Goal: Task Accomplishment & Management: Manage account settings

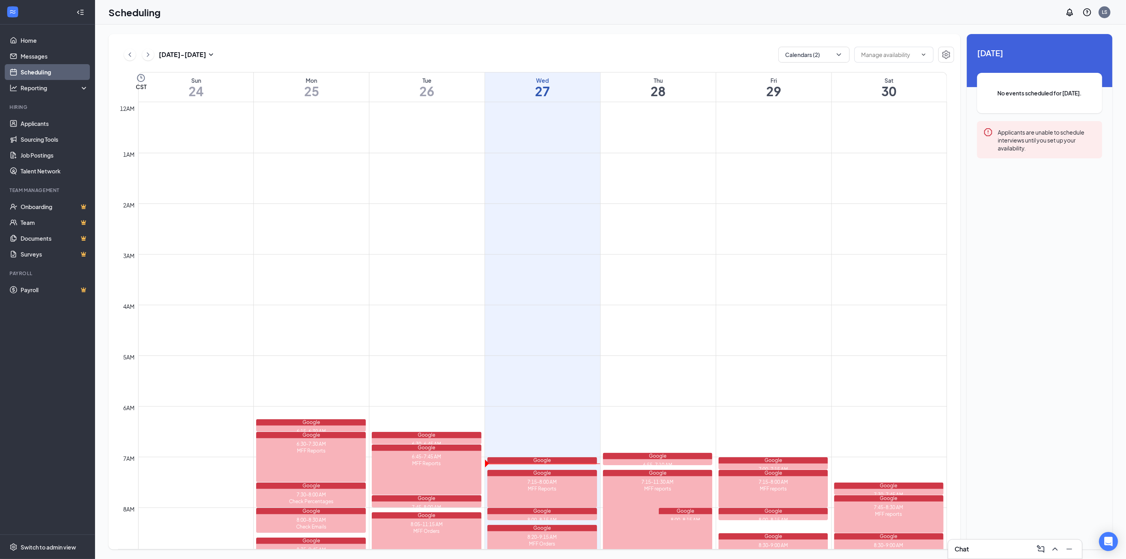
scroll to position [389, 0]
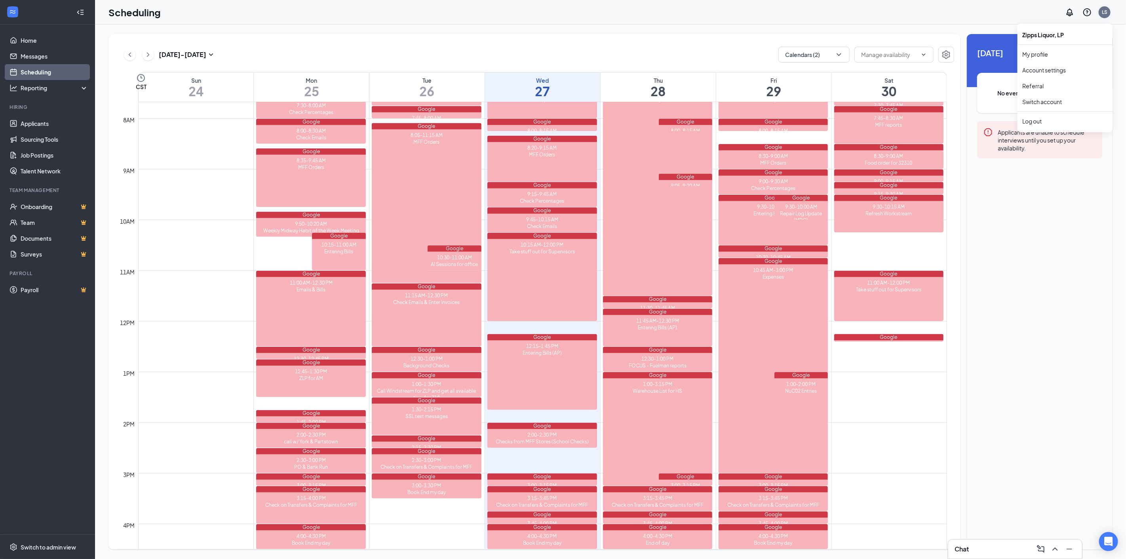
click at [1104, 13] on div "LS" at bounding box center [1105, 12] width 6 height 7
click at [1046, 101] on link "Switch account" at bounding box center [1042, 101] width 40 height 7
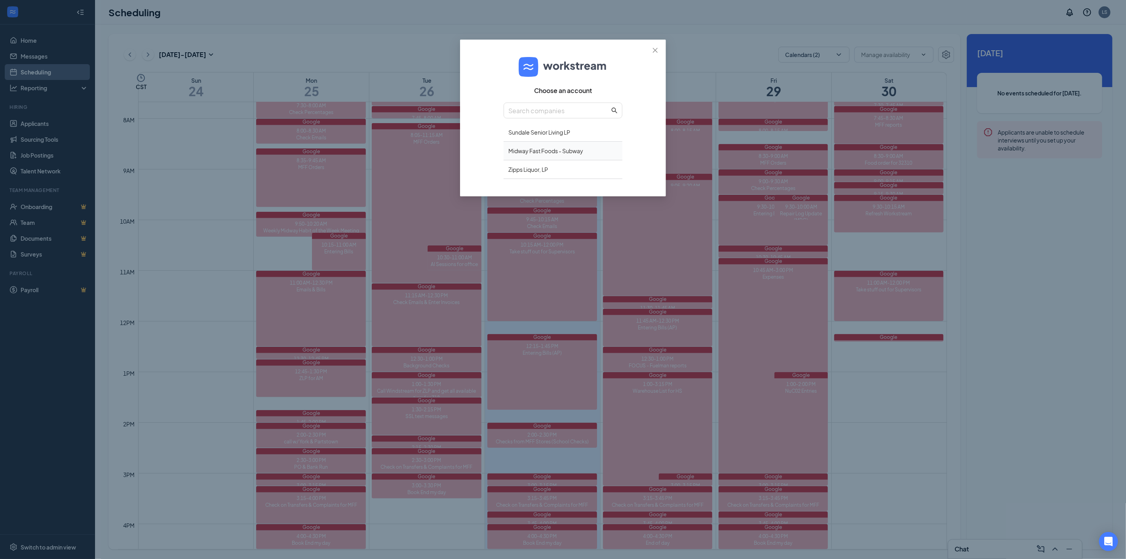
click at [520, 150] on div "Midway Fast Foods - Subway" at bounding box center [563, 151] width 119 height 19
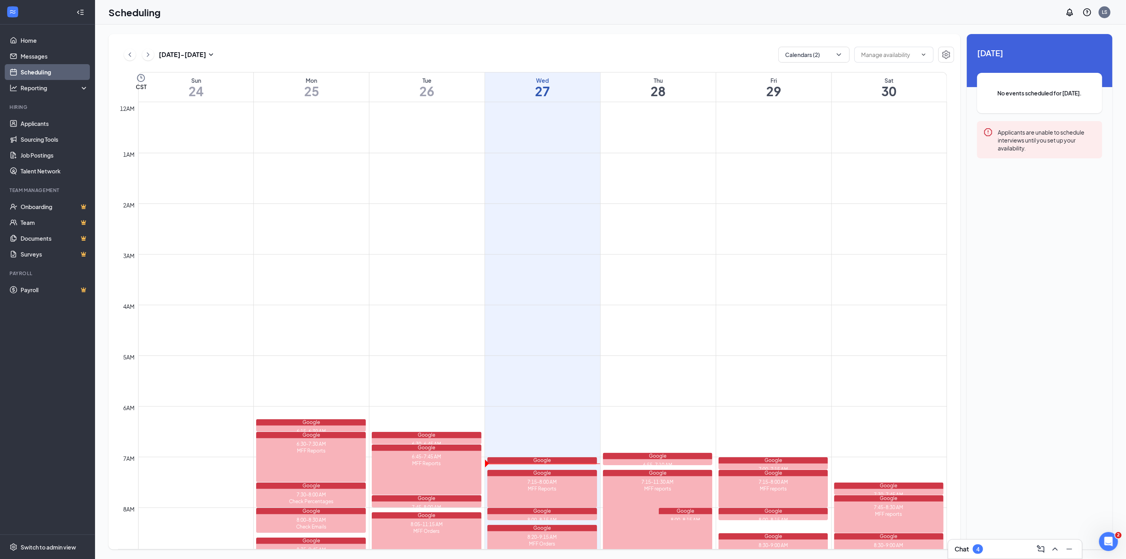
scroll to position [389, 0]
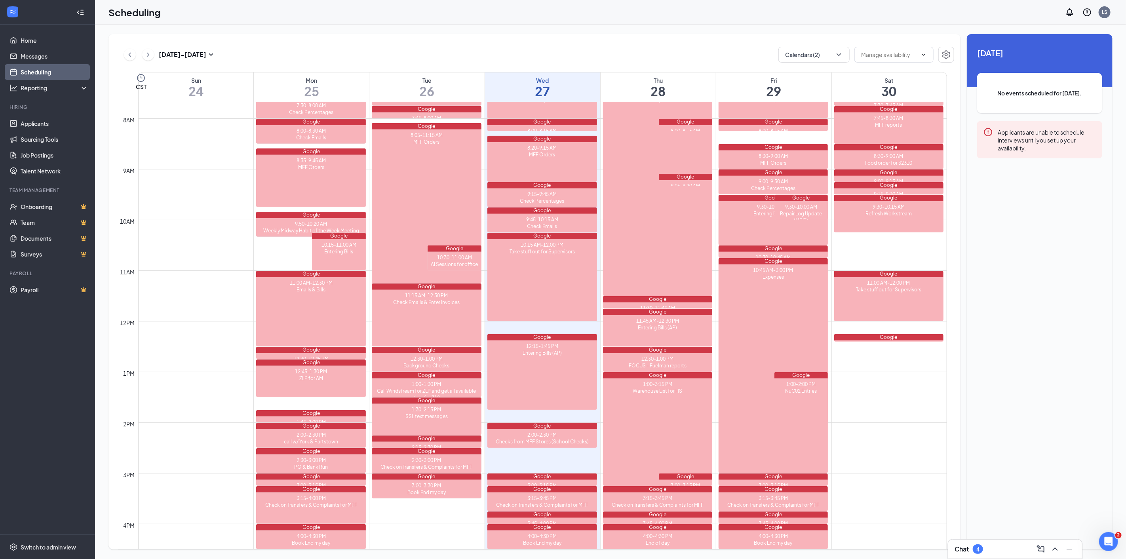
click at [994, 553] on div "Chat 4" at bounding box center [1014, 549] width 121 height 13
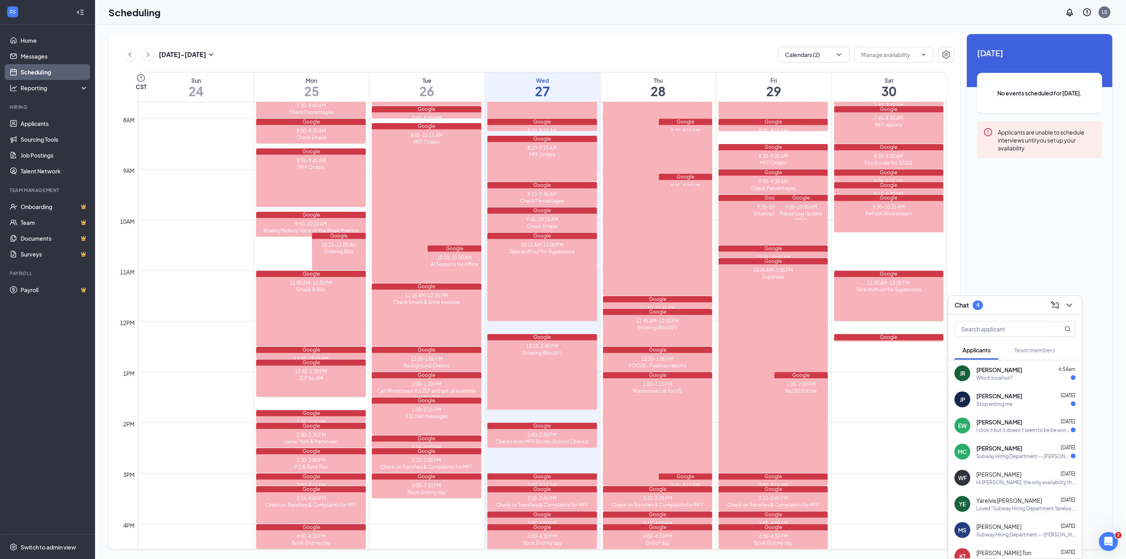
click at [1001, 456] on div "Subway Hiring Department -- [PERSON_NAME] , this is a friendly reminder, your i…" at bounding box center [1023, 456] width 95 height 7
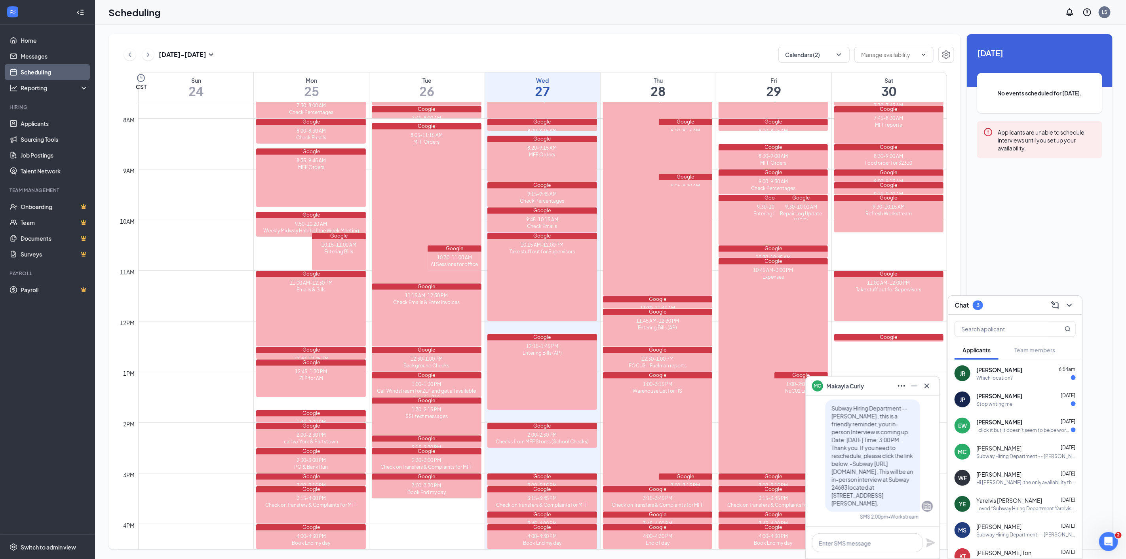
click at [1009, 435] on div "EW [PERSON_NAME] [DATE] I click it but it doesn’t seem to be be working" at bounding box center [1015, 425] width 134 height 26
click at [1024, 408] on div "JP [PERSON_NAME] [DATE] Stop writing me" at bounding box center [1015, 399] width 134 height 26
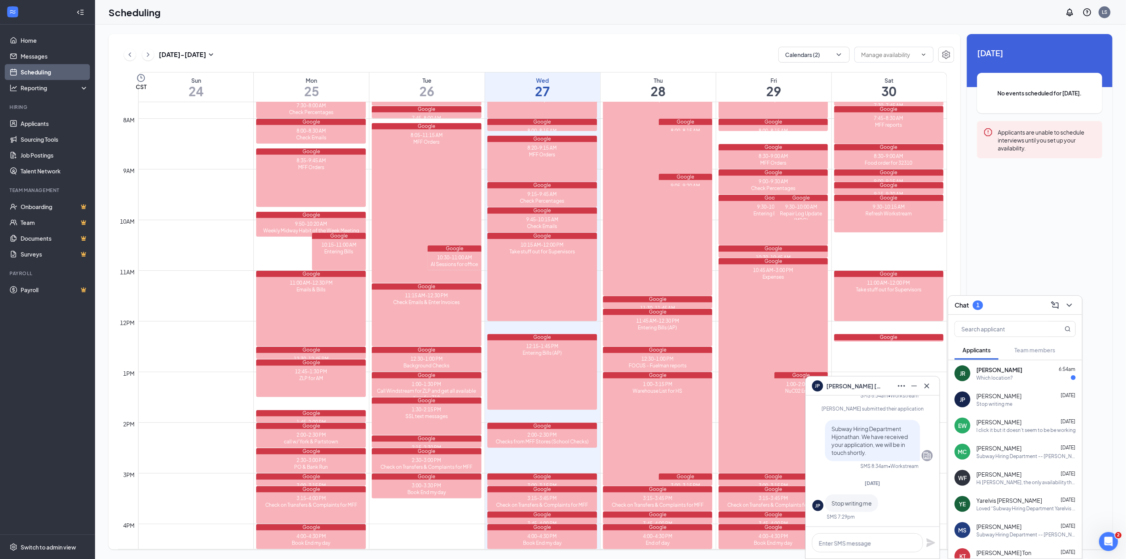
click at [1026, 382] on div "JR [PERSON_NAME] 6:54am Which location?" at bounding box center [1015, 373] width 134 height 26
click at [927, 382] on icon "Cross" at bounding box center [927, 386] width 10 height 10
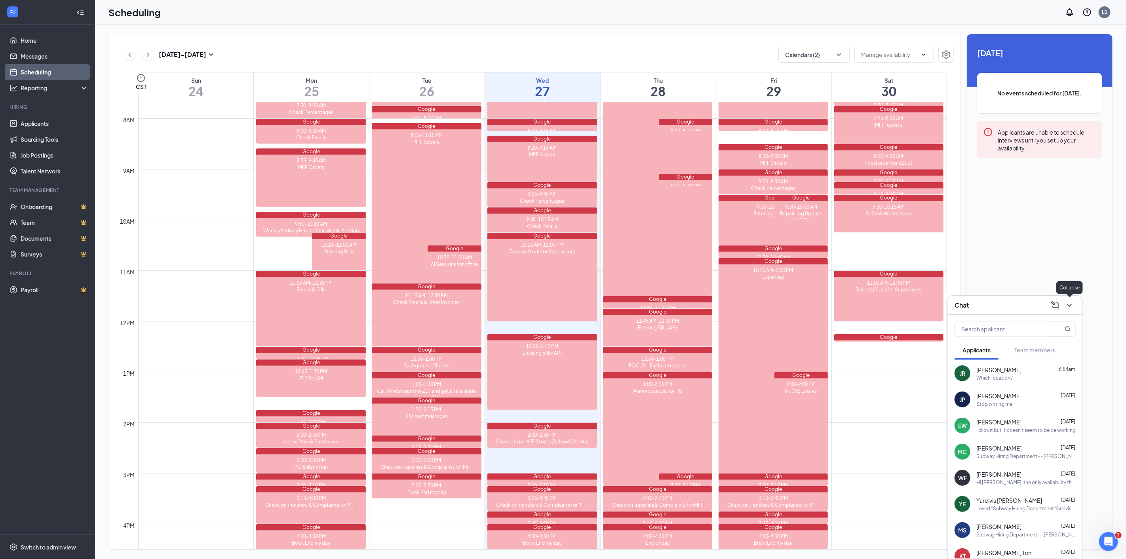
click at [1067, 304] on icon "ChevronDown" at bounding box center [1068, 305] width 5 height 3
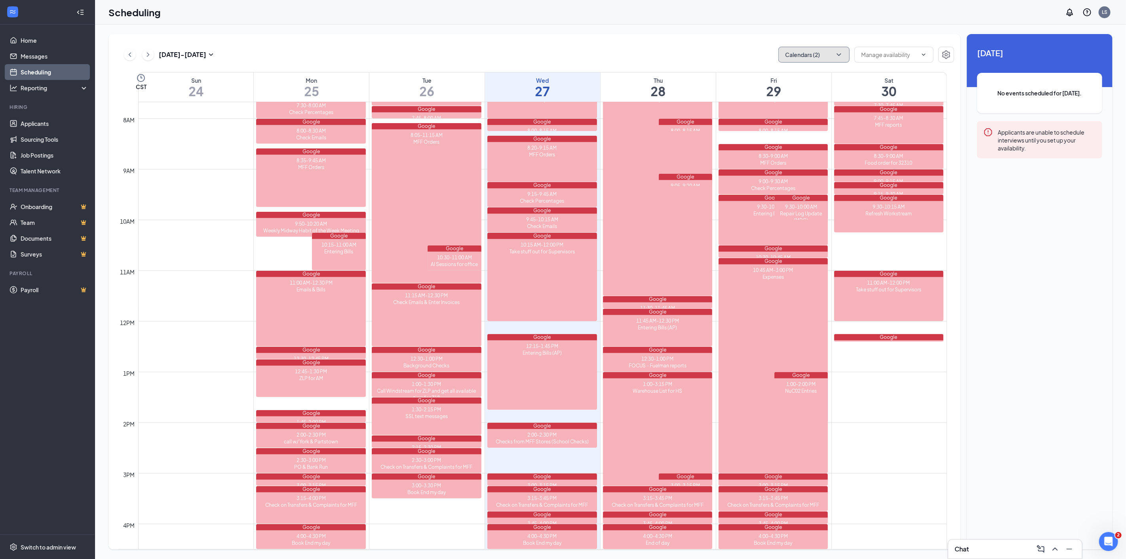
click at [848, 55] on button "Calendars (2)" at bounding box center [813, 55] width 71 height 16
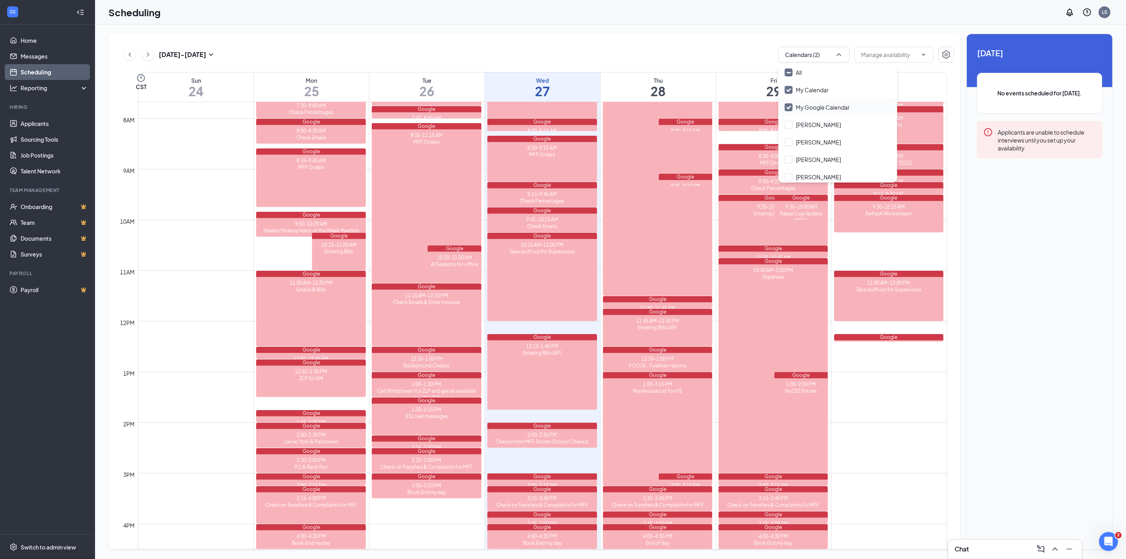
click at [786, 106] on input "My Google Calendar" at bounding box center [817, 107] width 65 height 8
checkbox input "false"
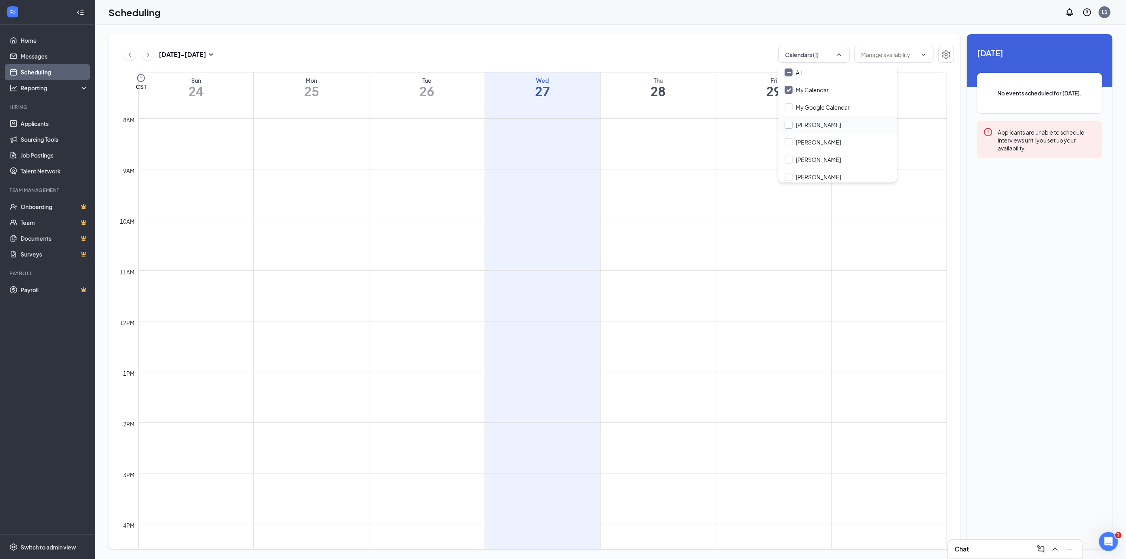
click at [789, 122] on input "[PERSON_NAME]" at bounding box center [813, 125] width 56 height 8
checkbox input "true"
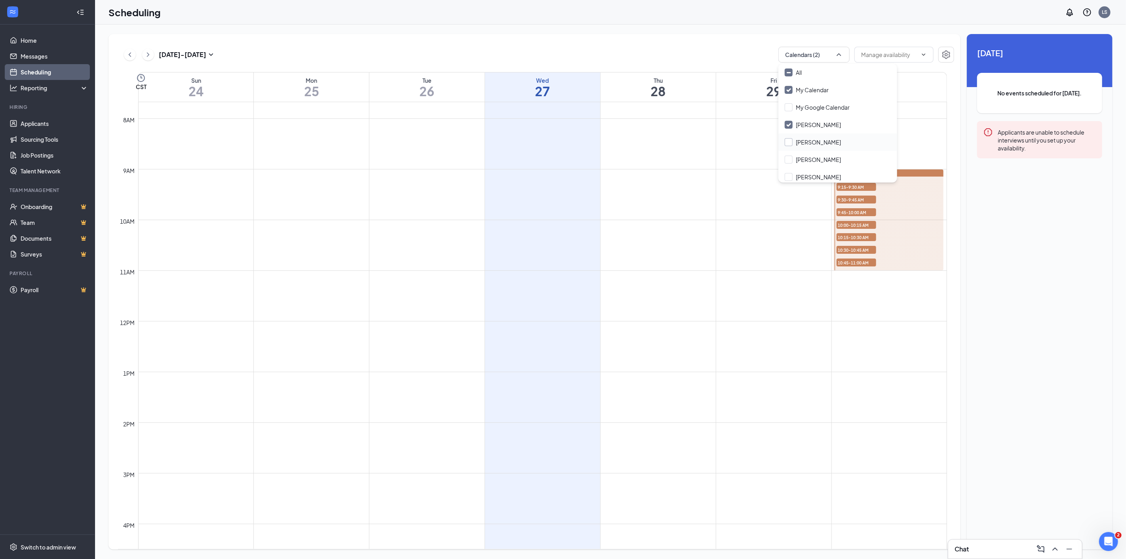
click at [792, 143] on input "[PERSON_NAME]" at bounding box center [813, 142] width 56 height 8
checkbox input "true"
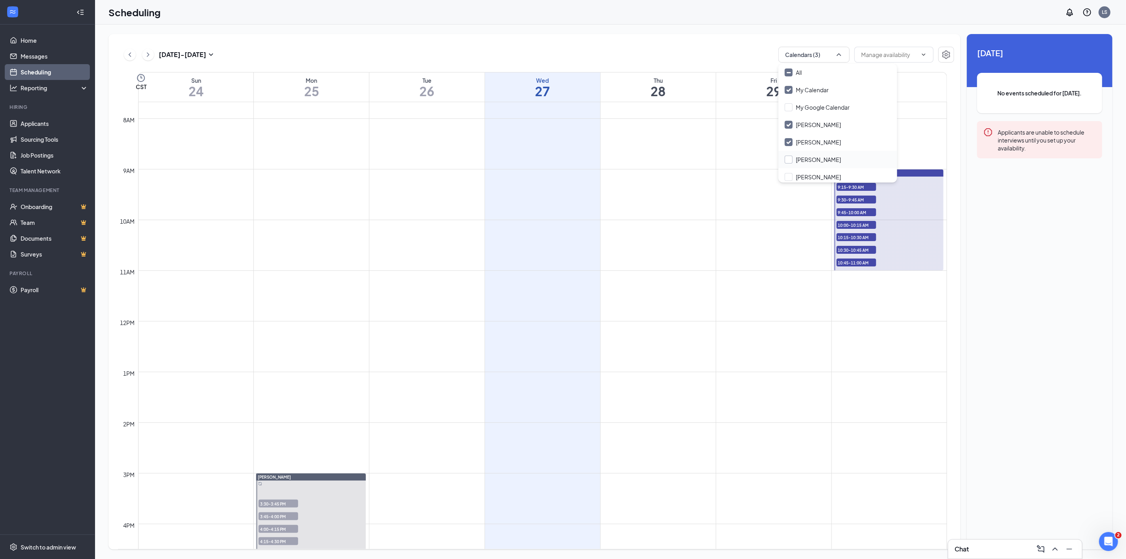
click at [790, 156] on input "[PERSON_NAME]" at bounding box center [813, 160] width 56 height 8
checkbox input "false"
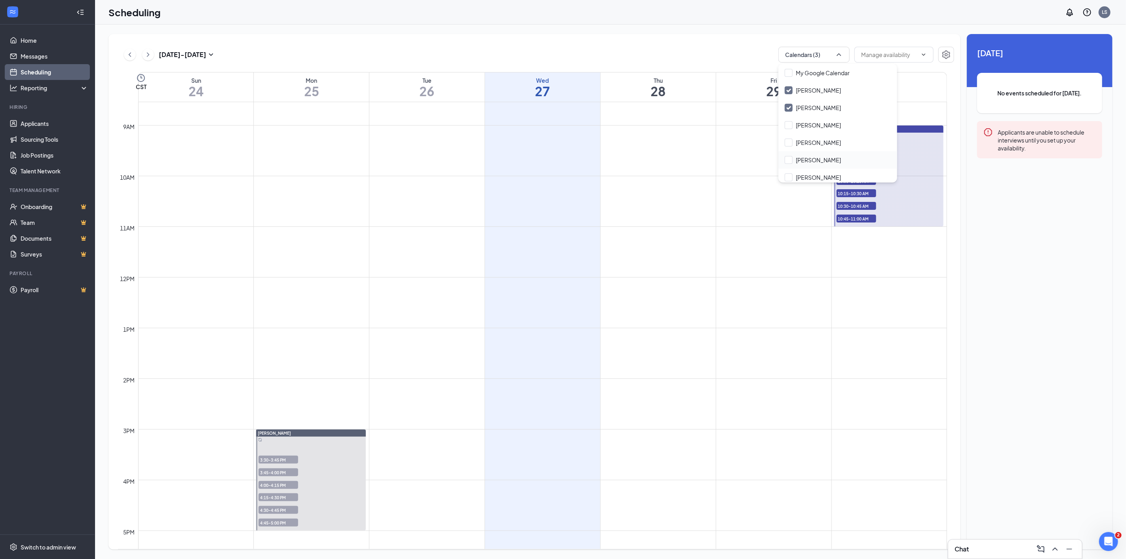
scroll to position [88, 0]
click at [786, 85] on input "[PERSON_NAME]" at bounding box center [813, 89] width 56 height 8
checkbox input "true"
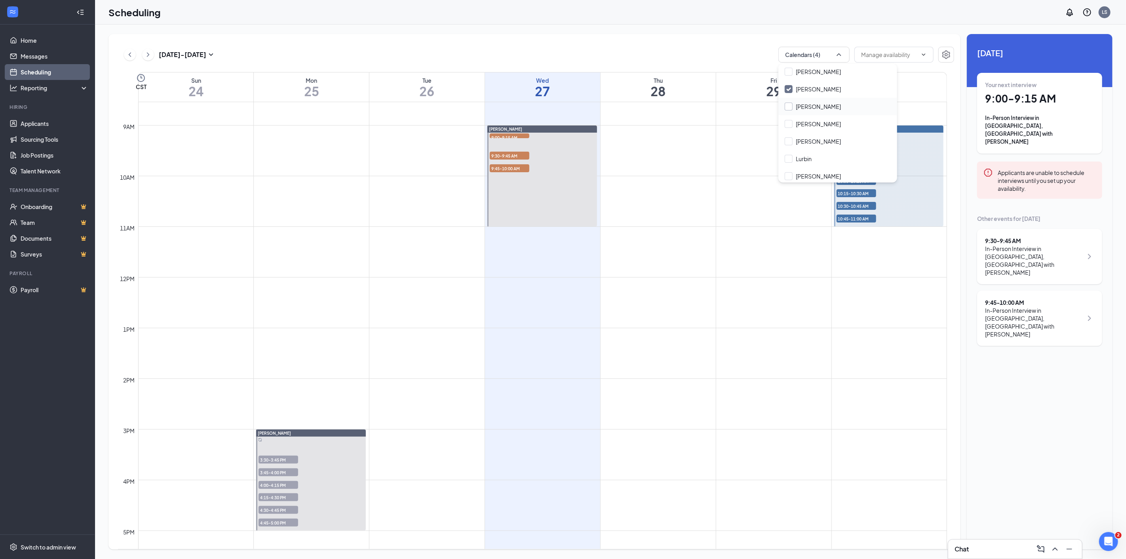
click at [786, 104] on input "[PERSON_NAME]" at bounding box center [813, 107] width 56 height 8
checkbox input "true"
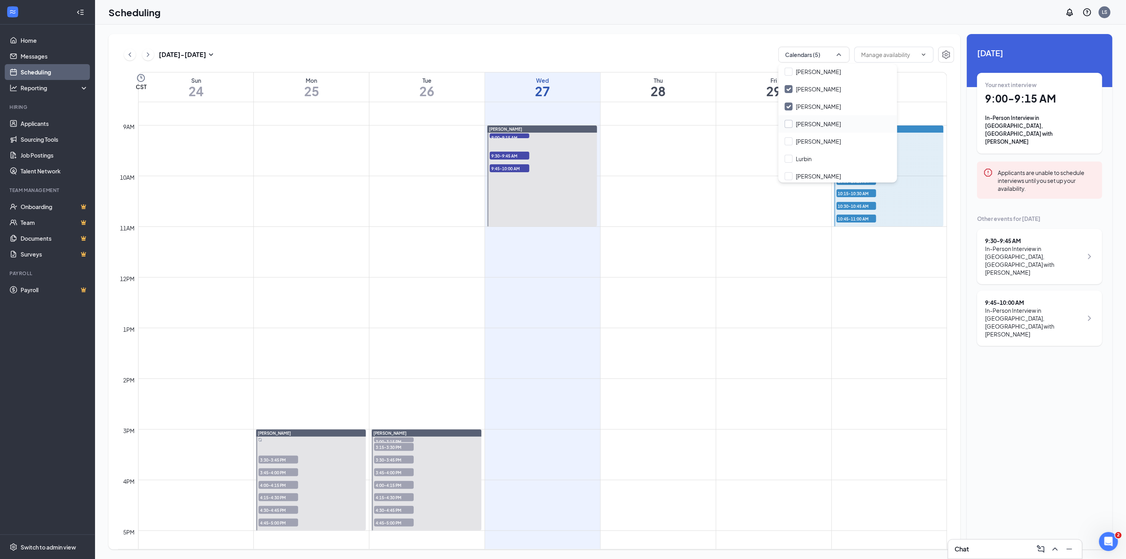
click at [786, 122] on input "[PERSON_NAME]" at bounding box center [813, 124] width 56 height 8
checkbox input "true"
click at [789, 140] on input "[PERSON_NAME]" at bounding box center [813, 141] width 56 height 8
checkbox input "true"
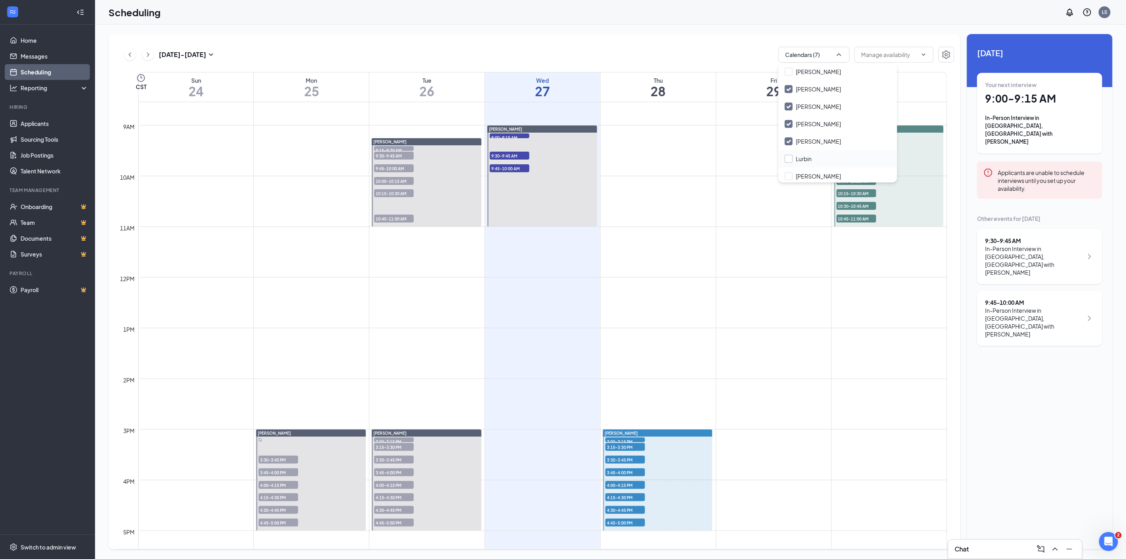
click at [789, 158] on input "Lurbin" at bounding box center [798, 159] width 27 height 8
checkbox input "true"
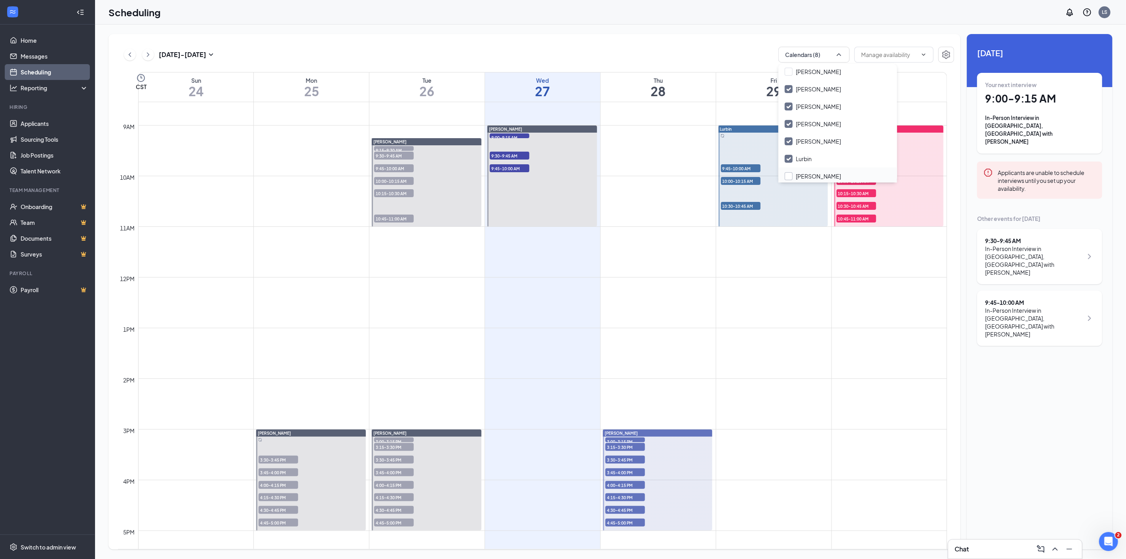
click at [789, 174] on input "[PERSON_NAME]" at bounding box center [813, 176] width 56 height 8
checkbox input "true"
click at [787, 167] on input "[PERSON_NAME]" at bounding box center [813, 167] width 56 height 8
checkbox input "true"
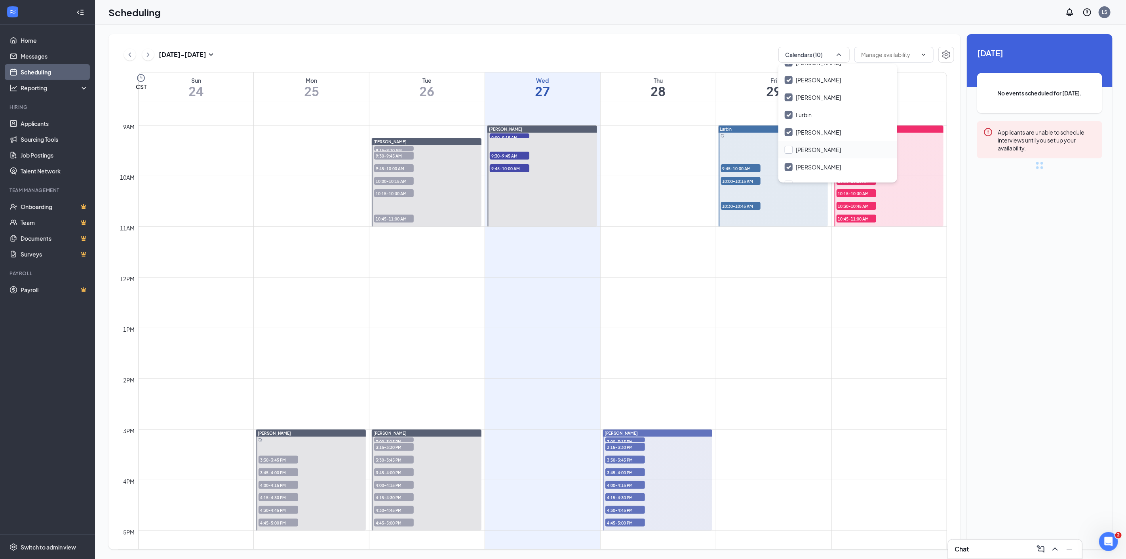
scroll to position [143, 0]
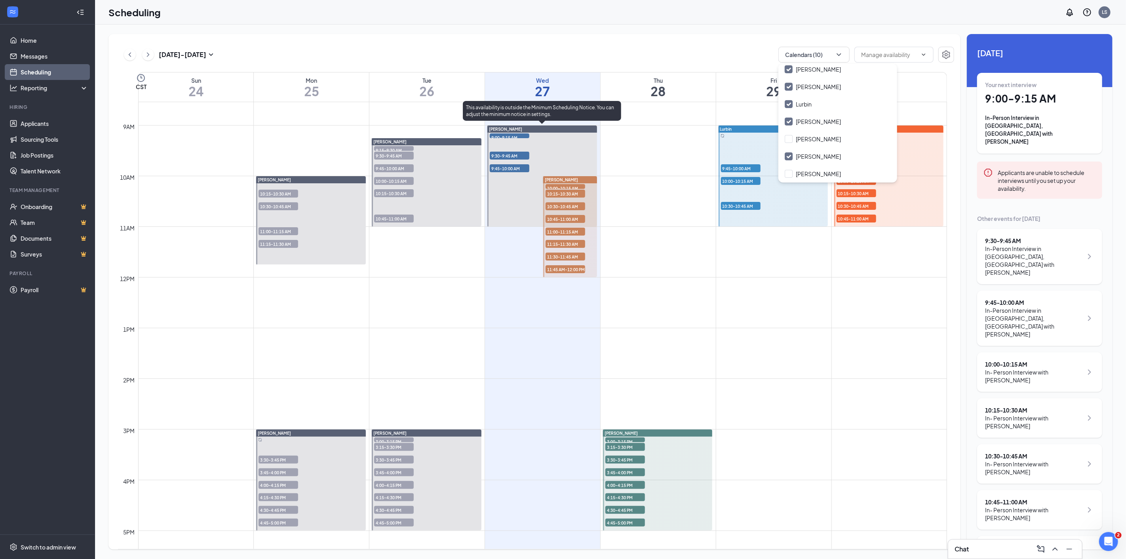
click at [563, 143] on div at bounding box center [542, 175] width 110 height 101
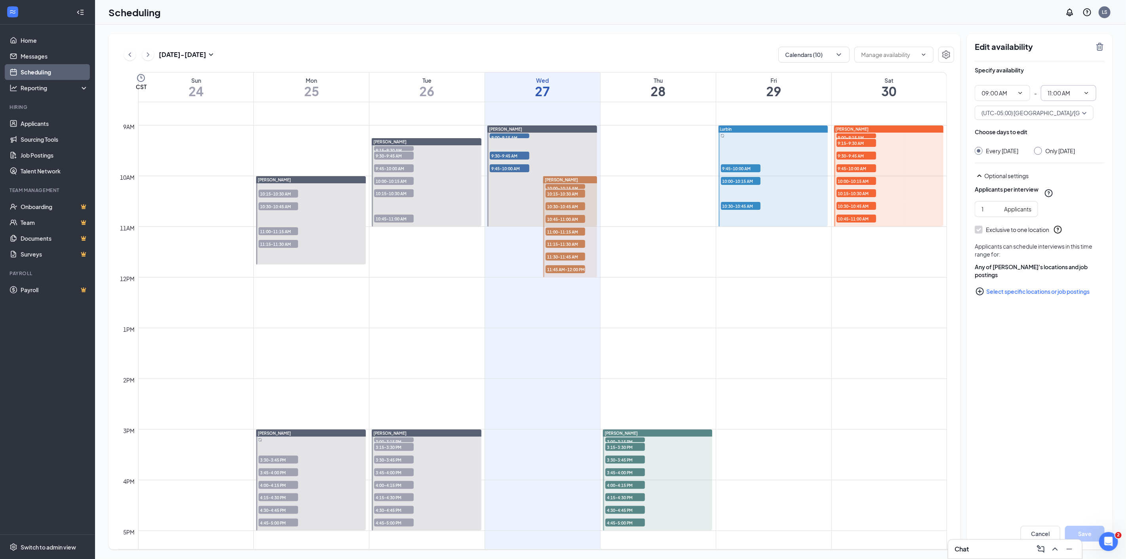
click at [1087, 89] on span "11:00 AM" at bounding box center [1068, 93] width 55 height 16
click at [1056, 121] on div "10:00 AM" at bounding box center [1058, 118] width 23 height 9
type input "10:00 AM"
click at [1040, 148] on input "Only [DATE]" at bounding box center [1037, 150] width 6 height 6
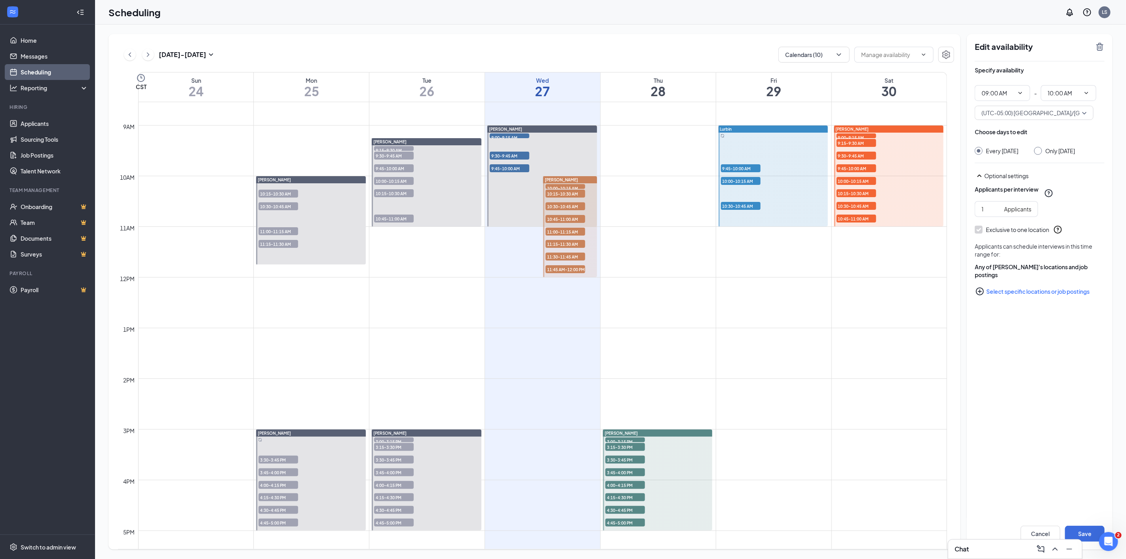
radio input "true"
radio input "false"
click at [1091, 533] on button "Save" at bounding box center [1085, 534] width 40 height 16
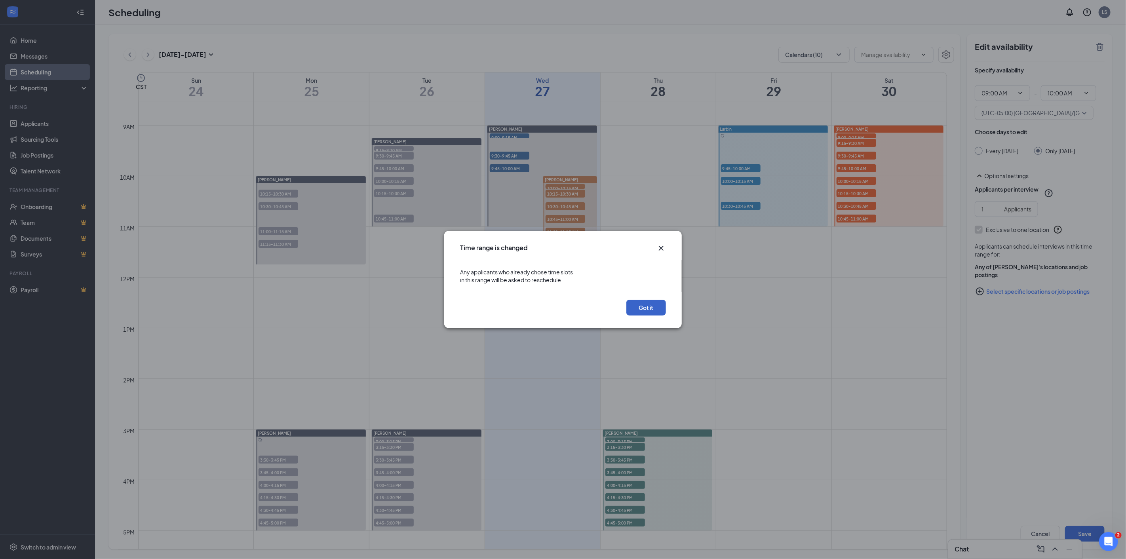
click at [640, 308] on button "Got it" at bounding box center [646, 308] width 40 height 16
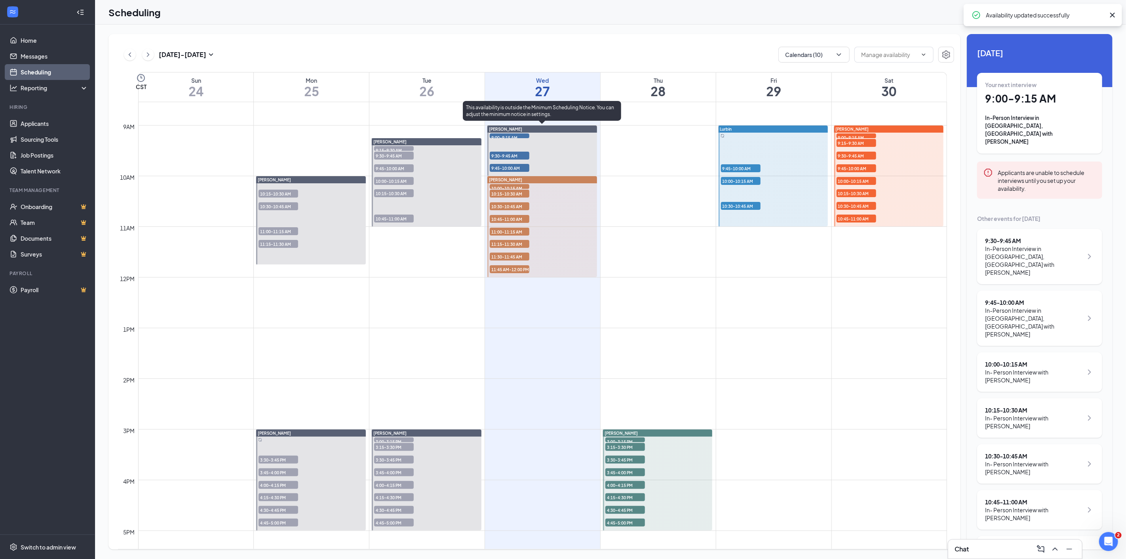
click at [504, 137] on span "9:00-9:15 AM" at bounding box center [510, 137] width 40 height 8
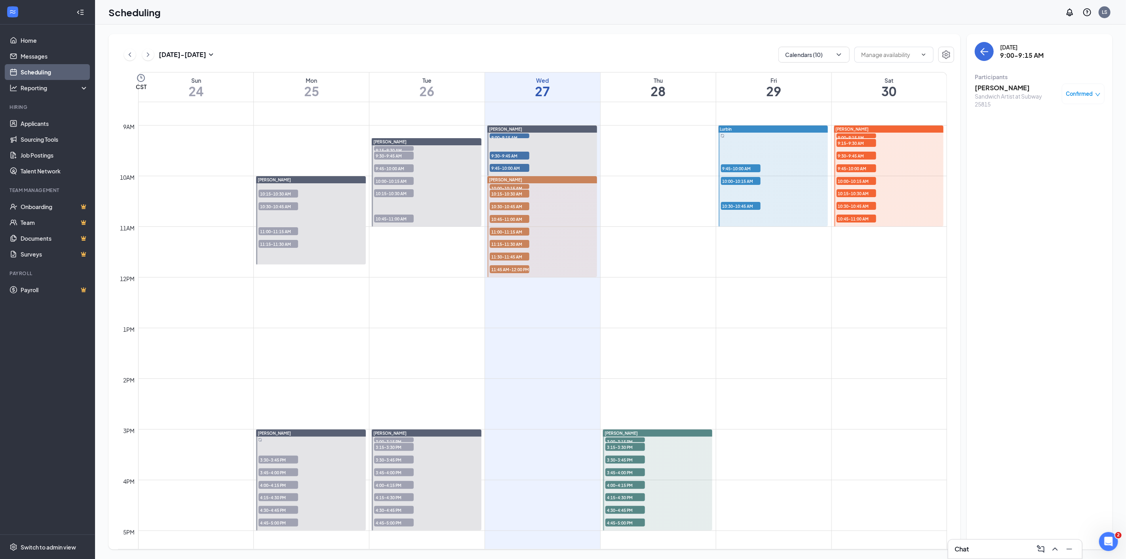
click at [1002, 88] on h3 "[PERSON_NAME]" at bounding box center [1016, 88] width 83 height 9
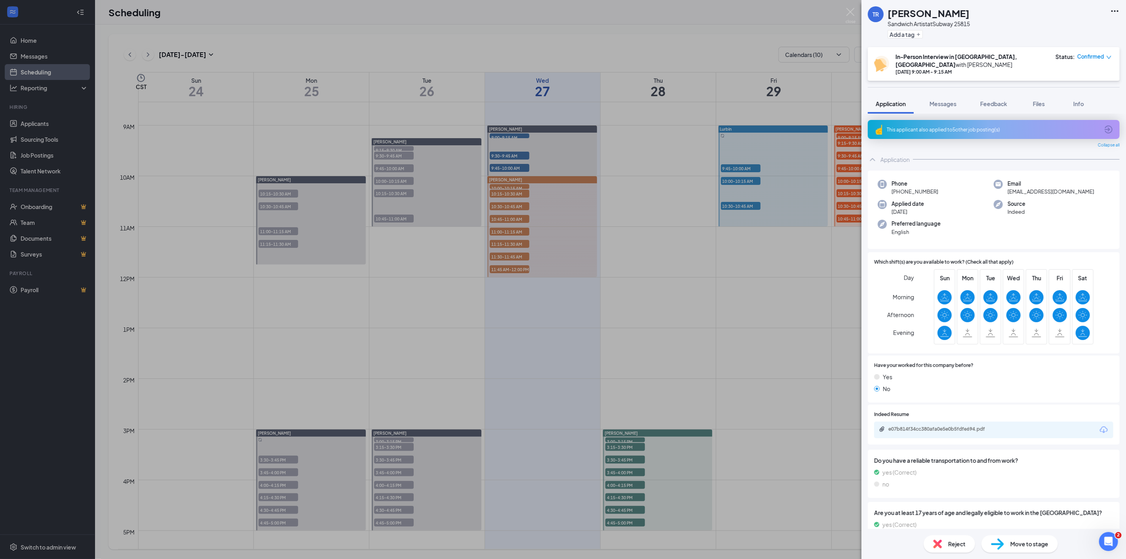
click at [1099, 425] on icon "Download" at bounding box center [1104, 430] width 10 height 10
click at [501, 153] on div "TR [PERSON_NAME] Artist at Subway 25815 Add a tag In-Person Interview in [GEOGR…" at bounding box center [563, 279] width 1126 height 559
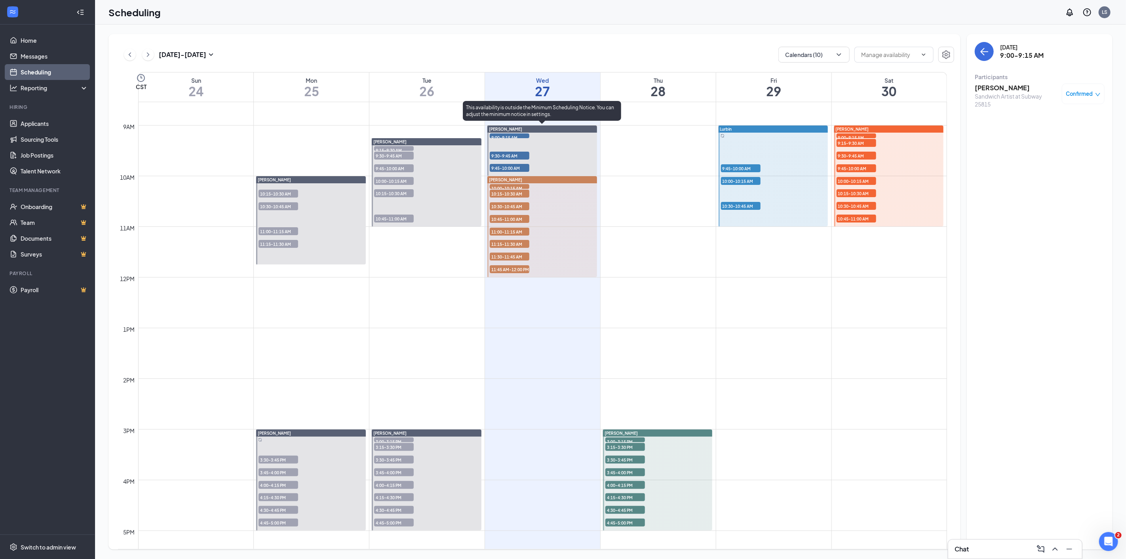
click at [516, 156] on span "9:30-9:45 AM" at bounding box center [510, 156] width 40 height 8
click at [995, 85] on h3 "[PERSON_NAME]" at bounding box center [1016, 88] width 83 height 9
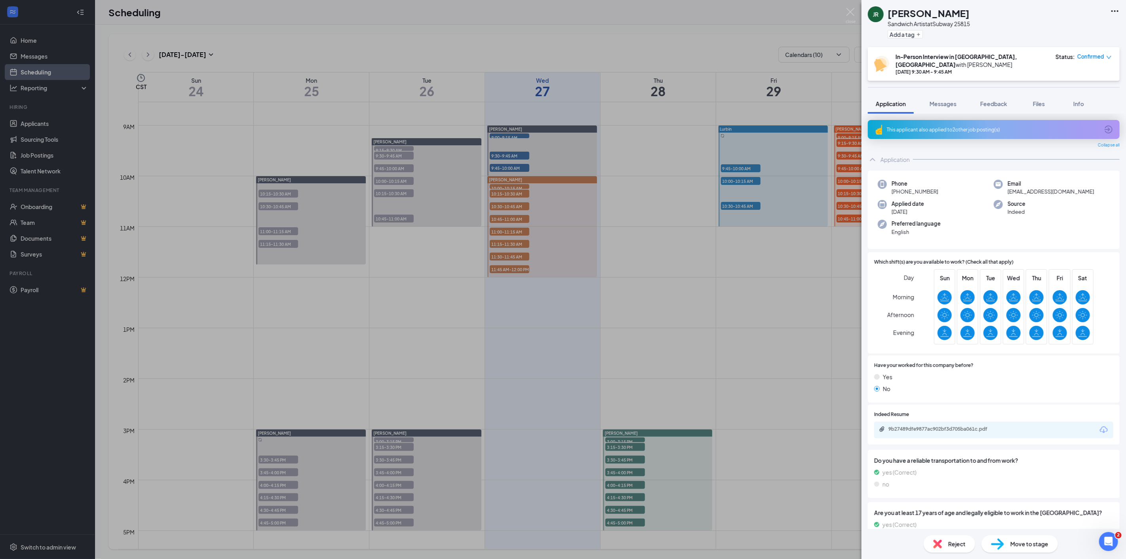
click at [1099, 425] on icon "Download" at bounding box center [1104, 430] width 10 height 10
click at [517, 169] on div "JR [PERSON_NAME] Sandwich Artist at Subway 25815 Add a tag In-Person Interview …" at bounding box center [563, 279] width 1126 height 559
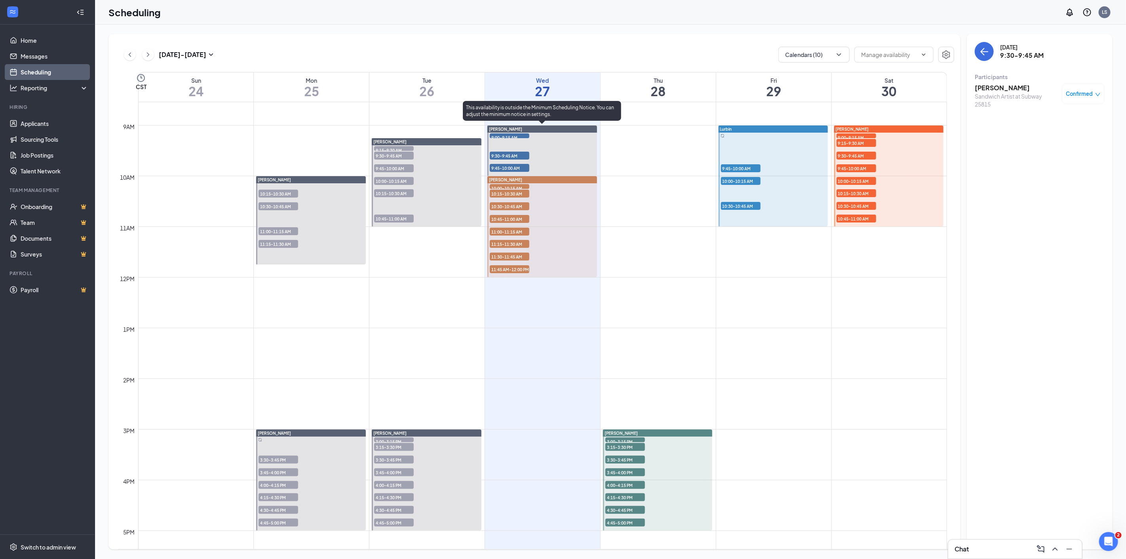
click at [513, 168] on span "9:45-10:00 AM" at bounding box center [510, 168] width 40 height 8
click at [984, 89] on h3 "[PERSON_NAME]" at bounding box center [1016, 88] width 83 height 9
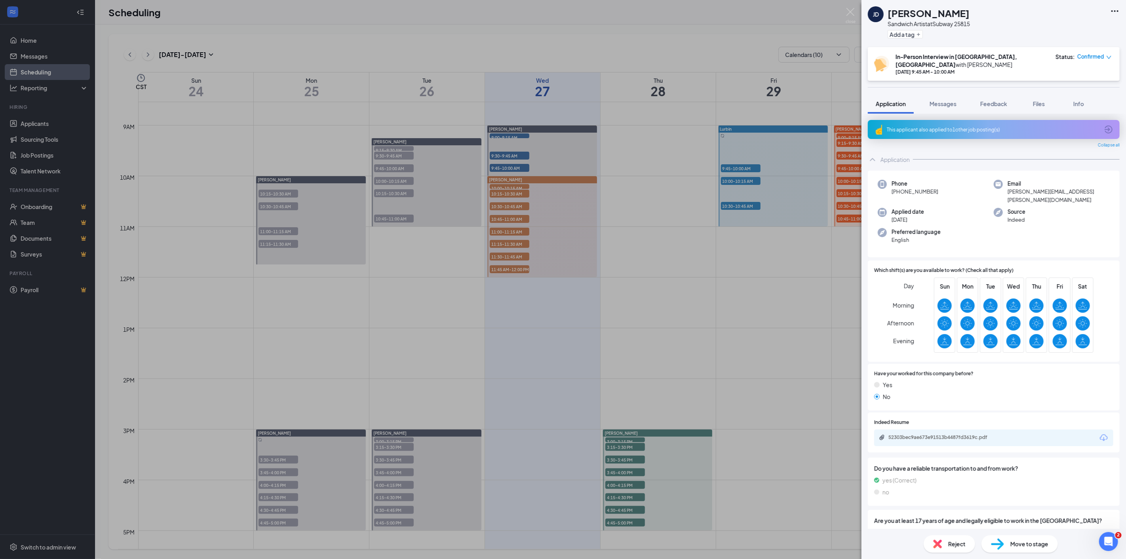
click at [1100, 434] on icon "Download" at bounding box center [1104, 437] width 8 height 7
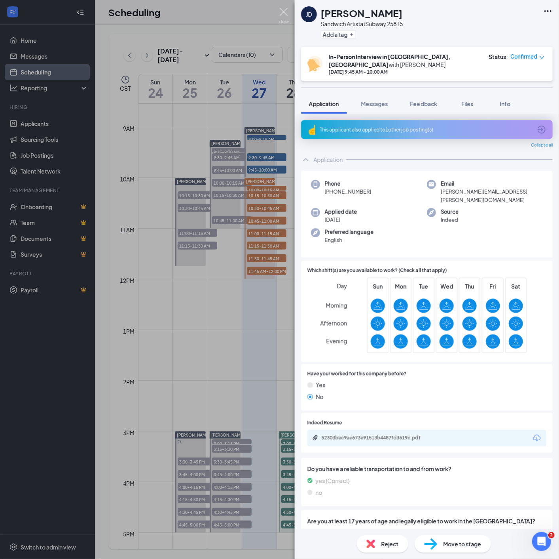
click at [282, 11] on img at bounding box center [284, 15] width 10 height 15
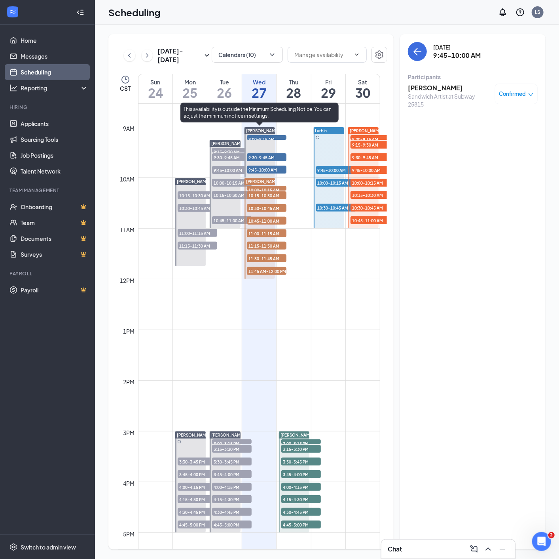
click at [265, 138] on span "9:00-9:15 AM" at bounding box center [267, 139] width 40 height 8
click at [264, 156] on span "9:30-9:45 AM" at bounding box center [267, 157] width 40 height 8
click at [264, 171] on span "9:45-10:00 AM" at bounding box center [267, 169] width 40 height 8
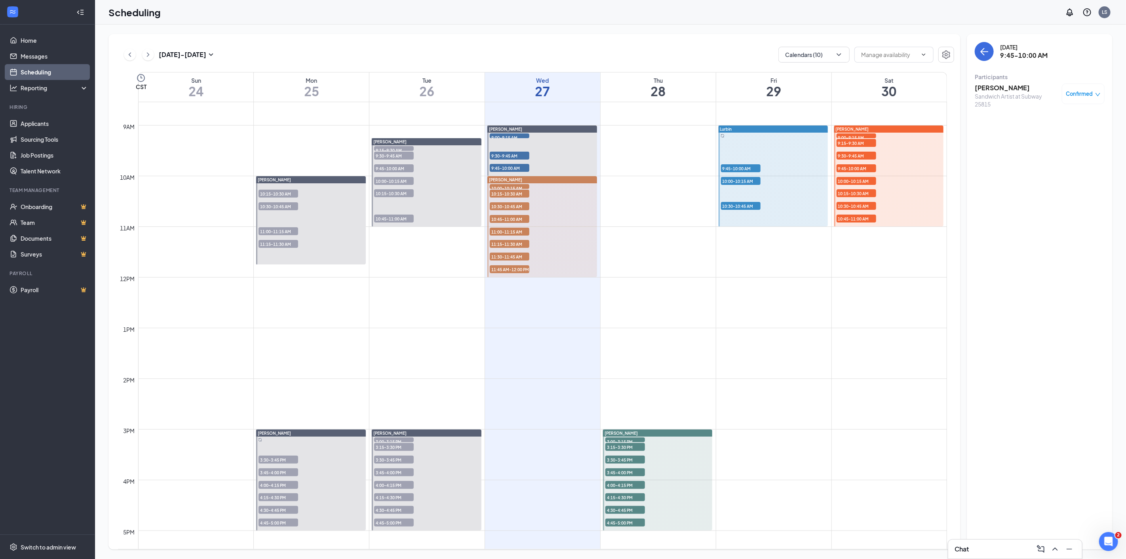
click at [507, 186] on span "10:00-10:15 AM" at bounding box center [510, 188] width 40 height 8
click at [985, 90] on h3 "[PERSON_NAME]" at bounding box center [1016, 88] width 83 height 9
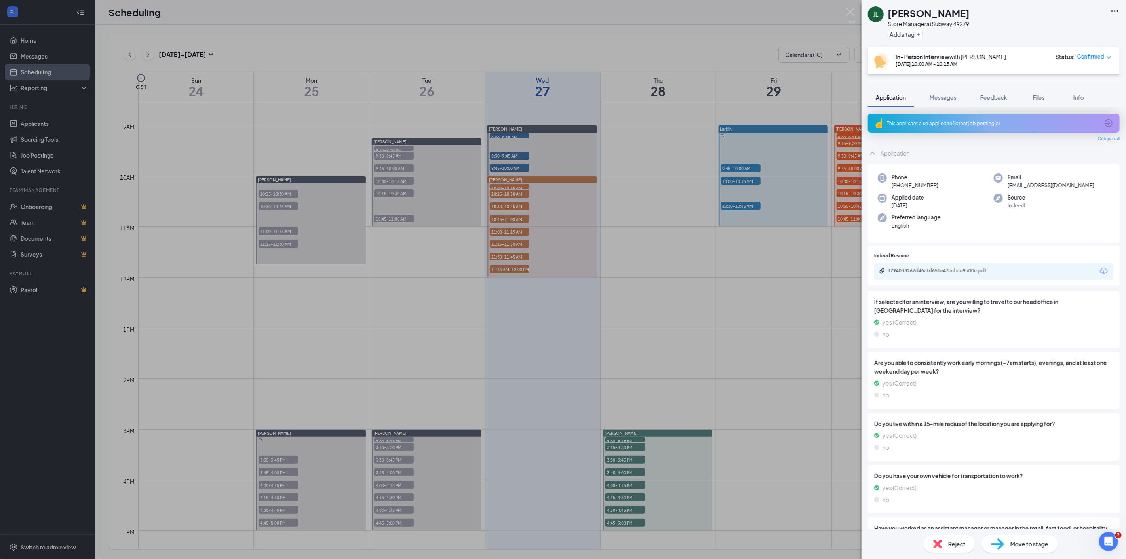
click at [1099, 271] on icon "Download" at bounding box center [1104, 271] width 10 height 10
click at [509, 194] on div "[PERSON_NAME] Store Manager at Subway 49279 Add a tag In- Person Interview with…" at bounding box center [563, 279] width 1126 height 559
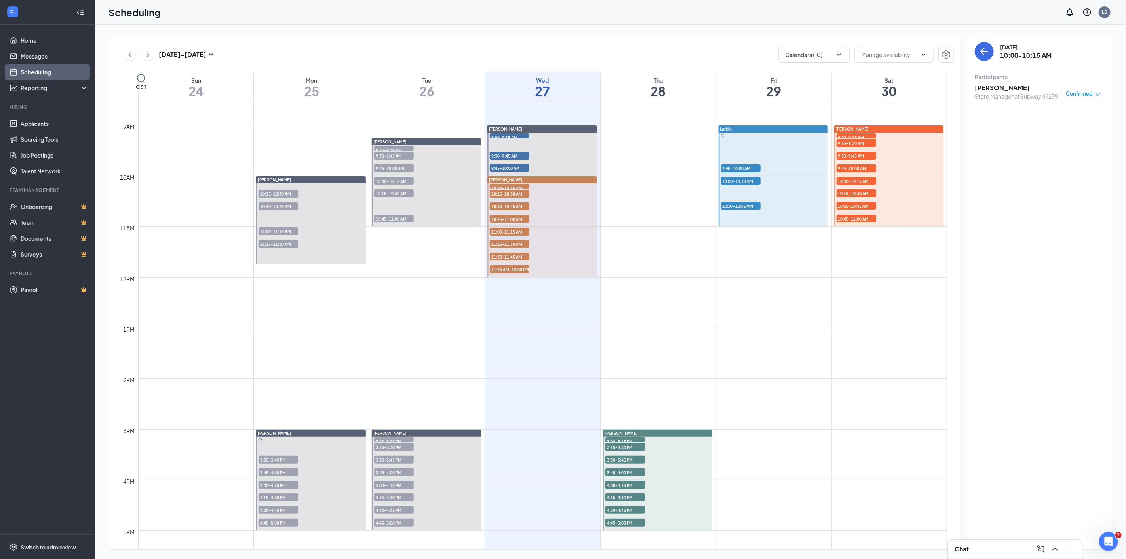
click at [502, 191] on span "10:15-10:30 AM" at bounding box center [510, 194] width 40 height 8
click at [986, 90] on h3 "[PERSON_NAME]" at bounding box center [1016, 88] width 83 height 9
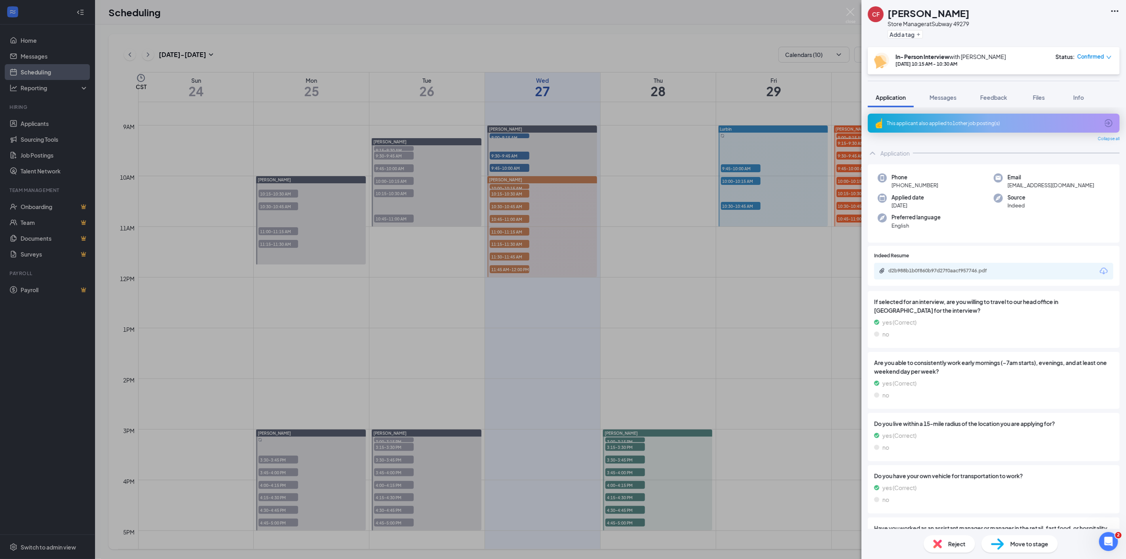
click at [1100, 268] on icon "Download" at bounding box center [1104, 271] width 8 height 7
click at [502, 203] on div "CF [PERSON_NAME] Store Manager at Subway 49279 Add a tag In- Person Interview w…" at bounding box center [563, 279] width 1126 height 559
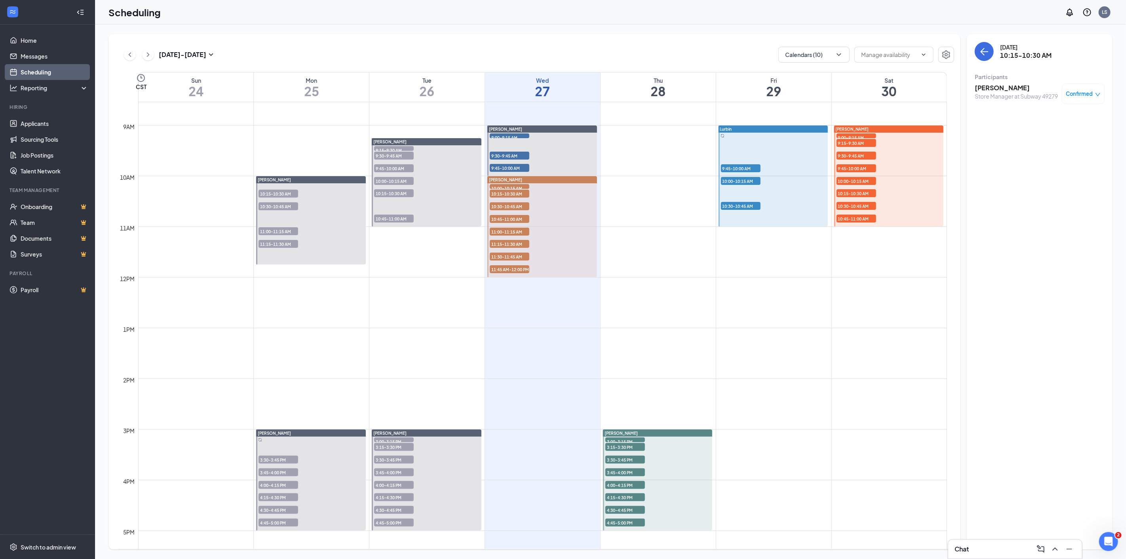
click at [501, 203] on span "10:30-10:45 AM" at bounding box center [510, 206] width 40 height 8
click at [988, 84] on h3 "[PERSON_NAME]" at bounding box center [1016, 88] width 83 height 9
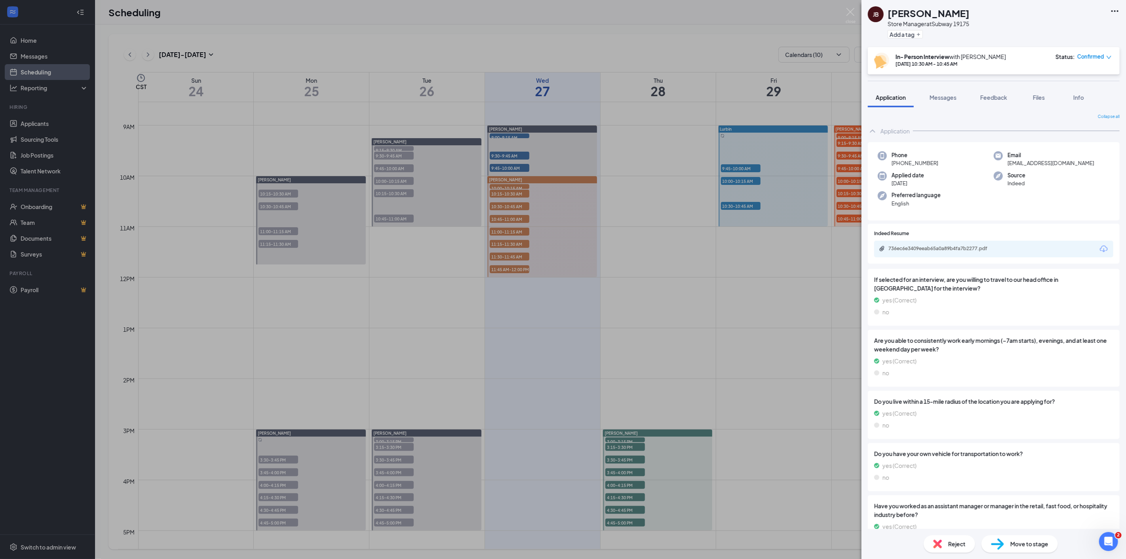
click at [1099, 249] on icon "Download" at bounding box center [1104, 249] width 10 height 10
click at [502, 215] on div "[PERSON_NAME] Store Manager at Subway 19175 Add a tag In- Person Interview with…" at bounding box center [563, 279] width 1126 height 559
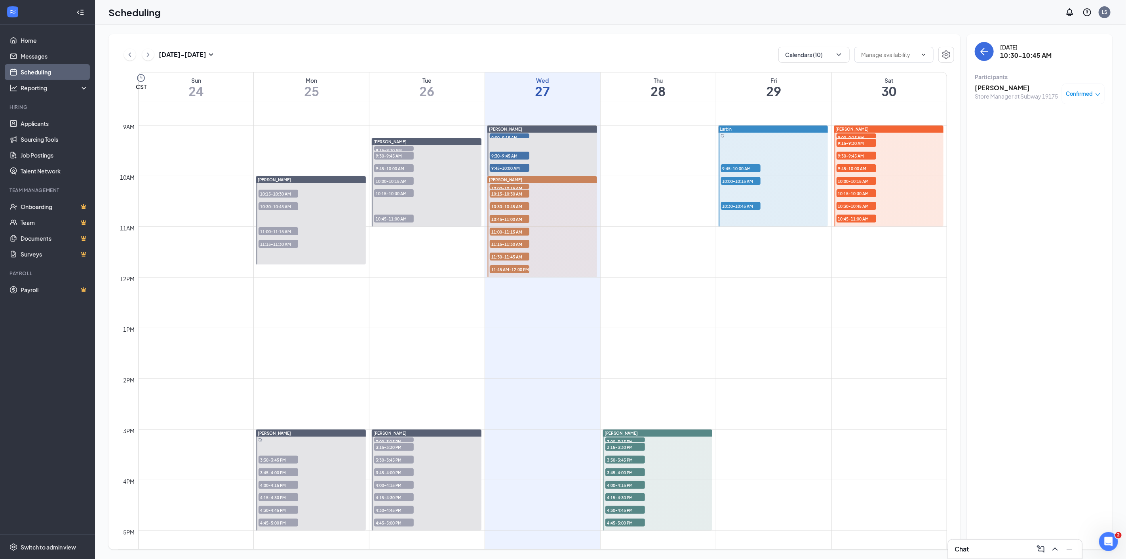
click at [496, 215] on span "10:45-11:00 AM" at bounding box center [510, 219] width 40 height 8
click at [992, 81] on div "[PERSON_NAME] Store Manager at Subway 49279 Confirmed" at bounding box center [1040, 94] width 130 height 26
click at [992, 84] on h3 "[PERSON_NAME]" at bounding box center [1016, 88] width 83 height 9
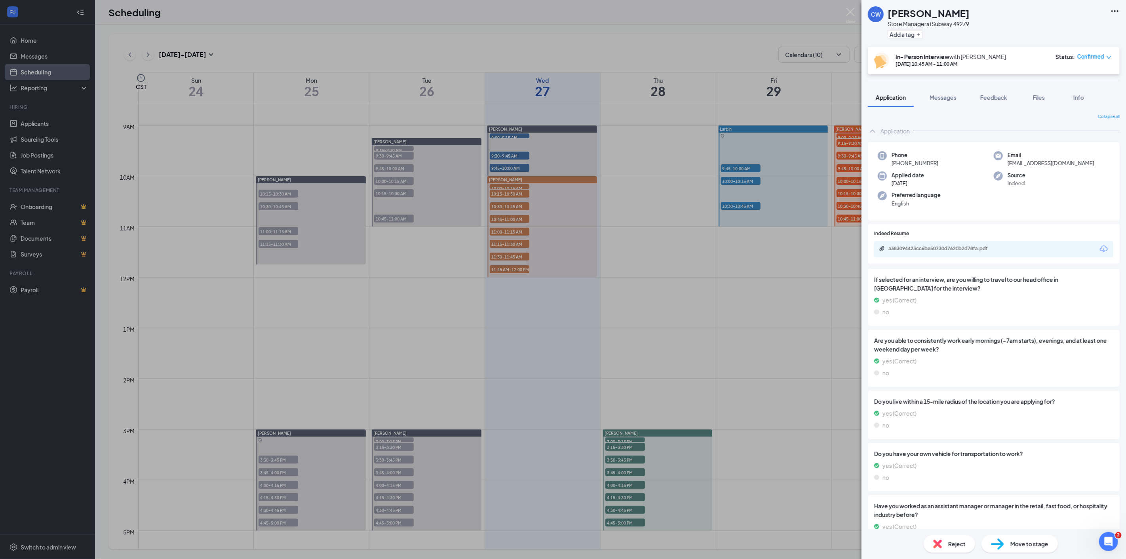
click at [1100, 249] on icon "Download" at bounding box center [1104, 248] width 8 height 7
click at [507, 238] on div "CW [PERSON_NAME] Store Manager at Subway 49279 Add a tag In- Person Interview w…" at bounding box center [563, 279] width 1126 height 559
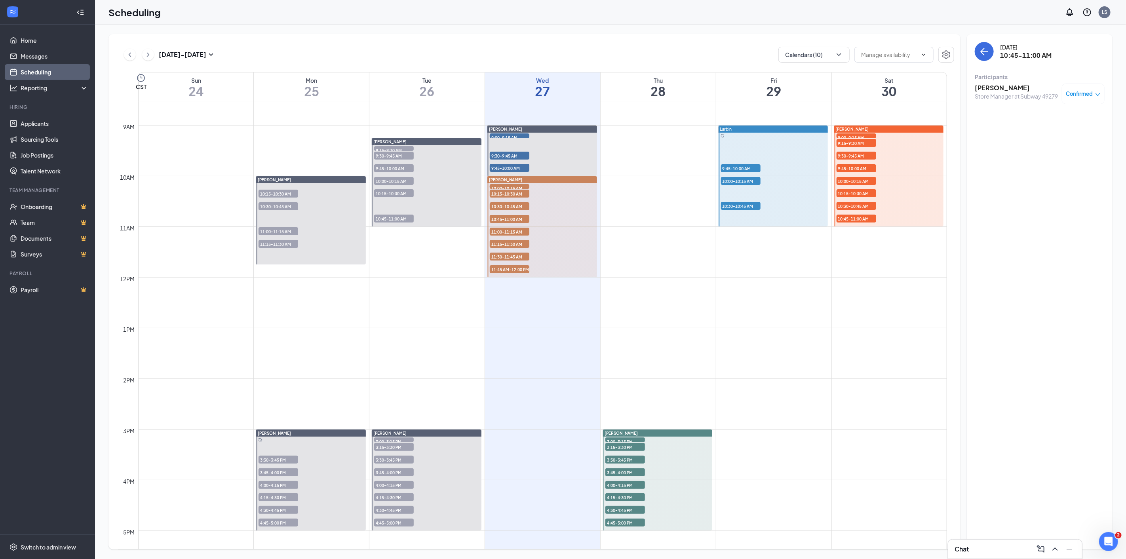
click at [493, 230] on span "11:00-11:15 AM" at bounding box center [510, 232] width 40 height 8
click at [1009, 86] on h3 "[PERSON_NAME]" at bounding box center [1016, 88] width 83 height 9
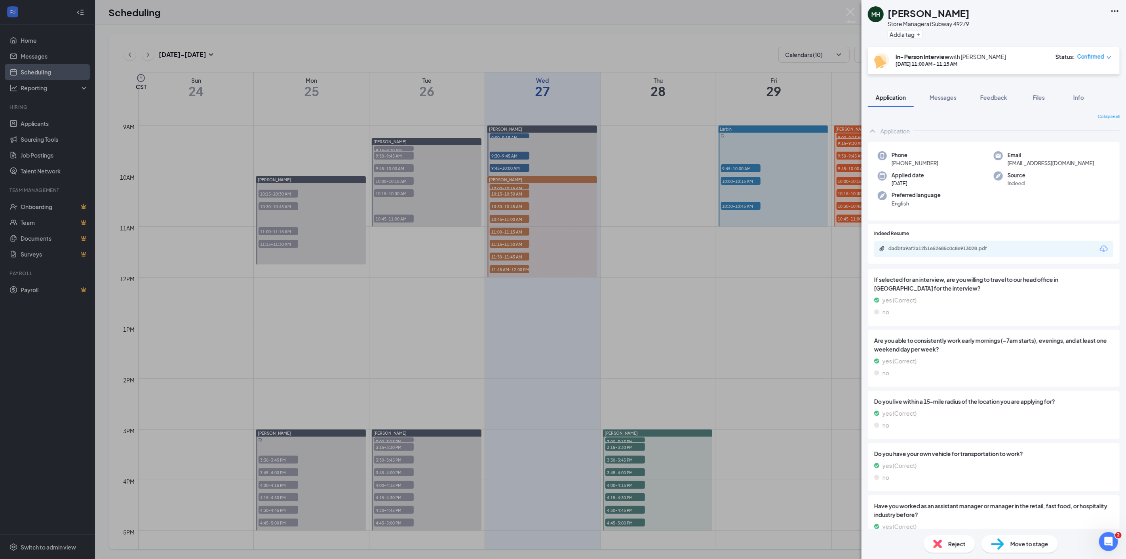
click at [1099, 249] on icon "Download" at bounding box center [1104, 249] width 10 height 10
click at [498, 247] on div "[PERSON_NAME] Store Manager at Subway 49279 Add a tag In- Person Interview with…" at bounding box center [563, 279] width 1126 height 559
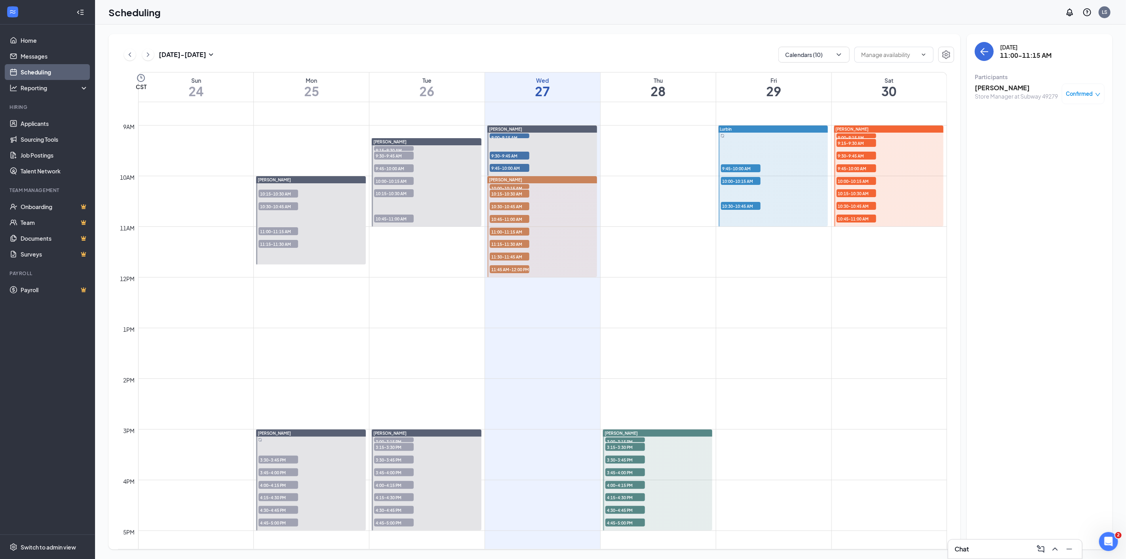
click at [500, 241] on span "11:15-11:30 AM" at bounding box center [510, 244] width 40 height 8
click at [995, 86] on h3 "[PERSON_NAME]" at bounding box center [1016, 88] width 83 height 9
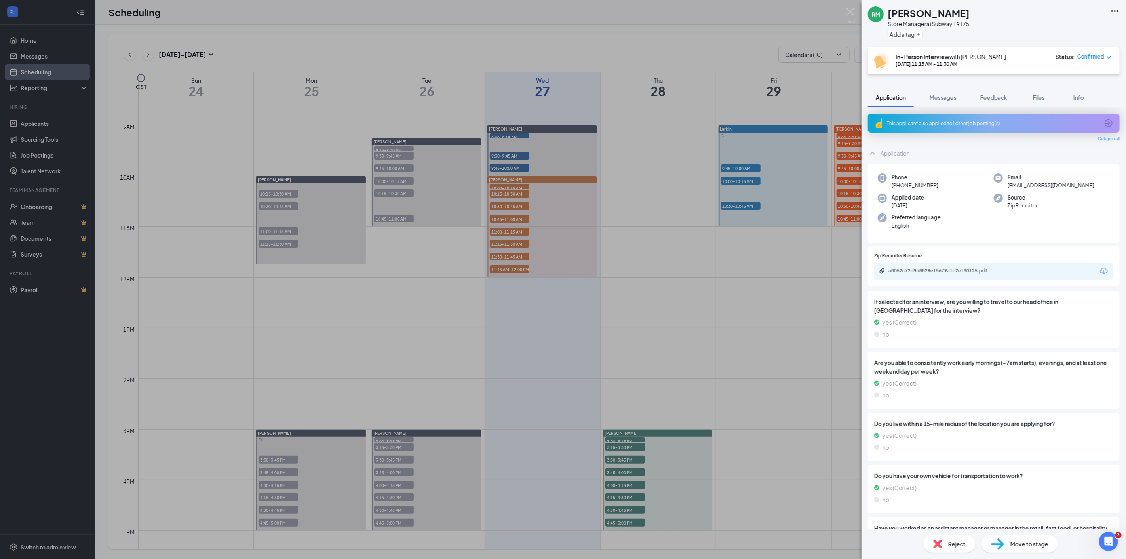
click at [1100, 268] on icon "Download" at bounding box center [1104, 271] width 8 height 7
click at [501, 254] on div "RM [PERSON_NAME] Store Manager at Subway 19175 Add a tag In- Person Interview w…" at bounding box center [563, 279] width 1126 height 559
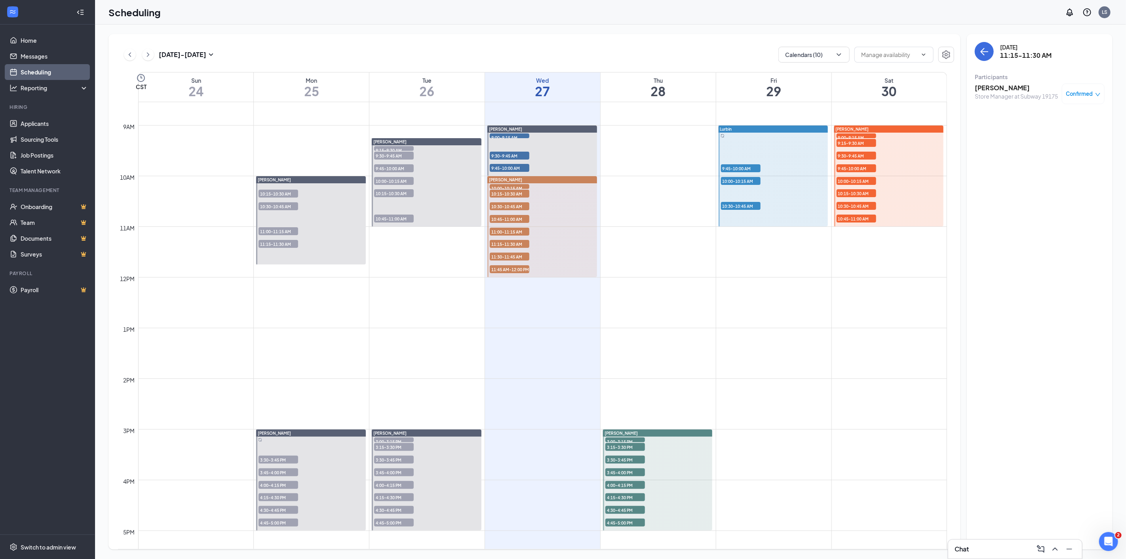
click at [506, 257] on span "11:30-11:45 AM" at bounding box center [510, 257] width 40 height 8
click at [990, 84] on h3 "Dajanae Unique" at bounding box center [1016, 88] width 83 height 9
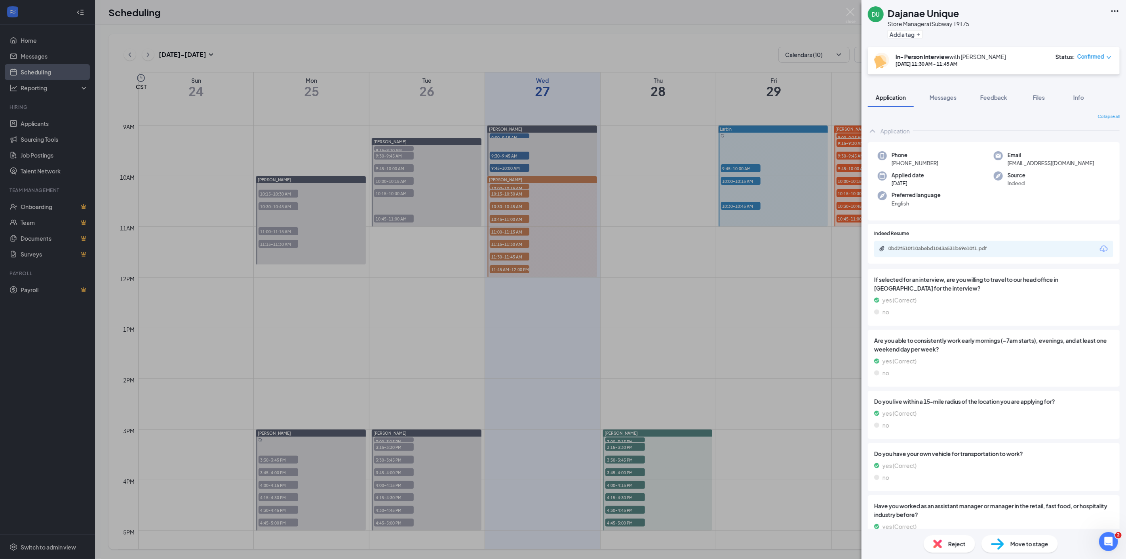
click at [1099, 248] on icon "Download" at bounding box center [1104, 249] width 10 height 10
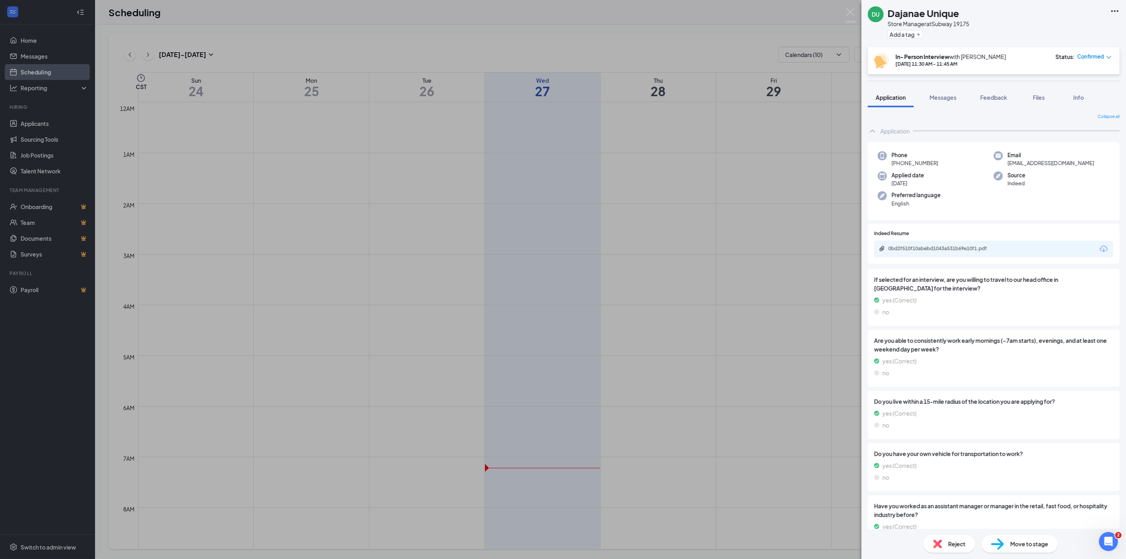
scroll to position [433, 0]
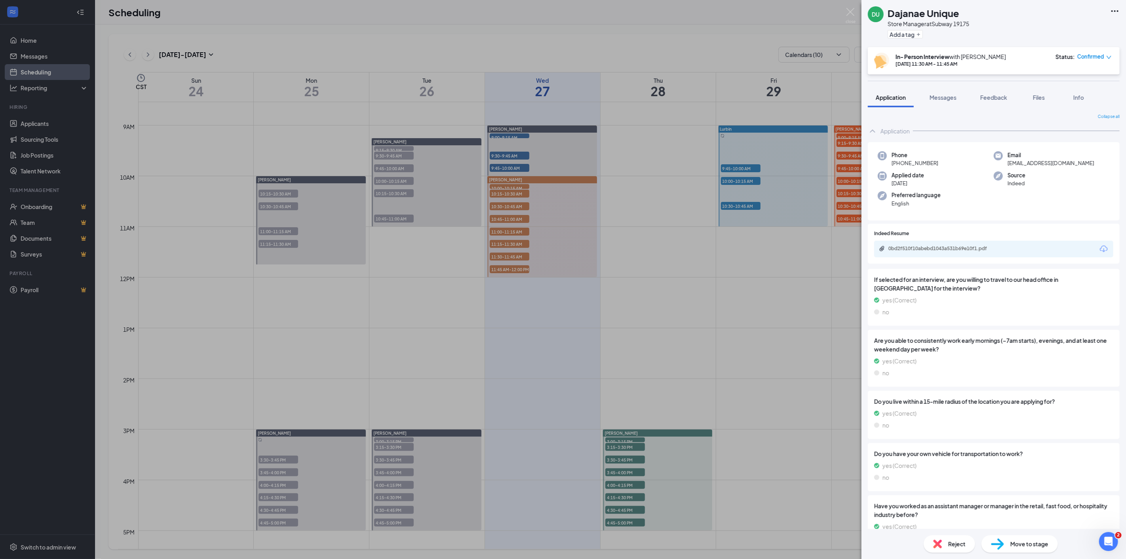
click at [497, 266] on div "DU Dajanae Unique Store Manager at Subway 19175 Add a tag In- Person Interview …" at bounding box center [563, 279] width 1126 height 559
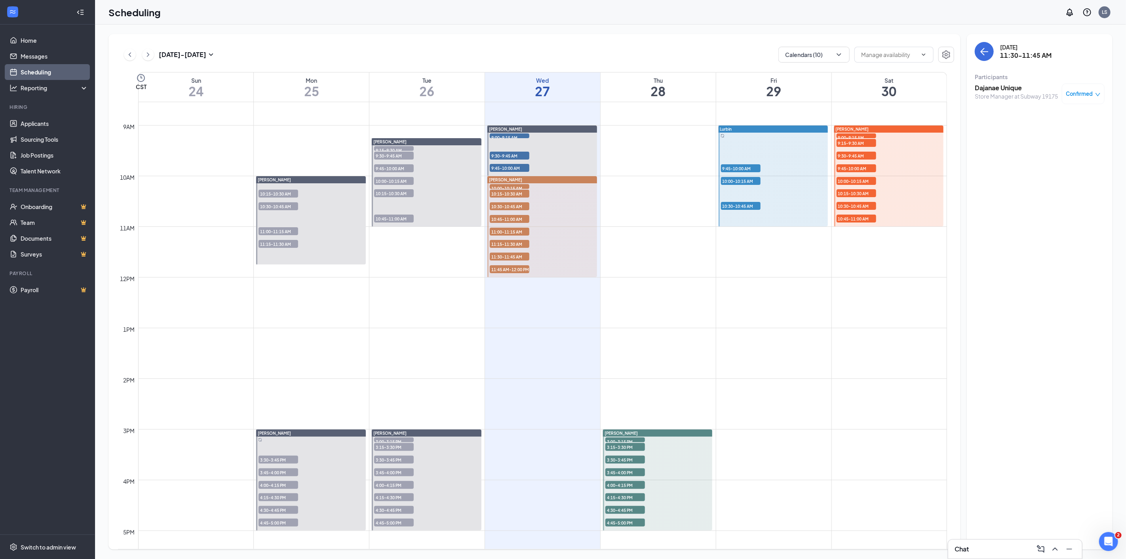
click at [509, 266] on span "11:45 AM-12:00 PM" at bounding box center [510, 269] width 40 height 8
click at [991, 89] on h3 "Elijah Longtin" at bounding box center [1016, 88] width 83 height 9
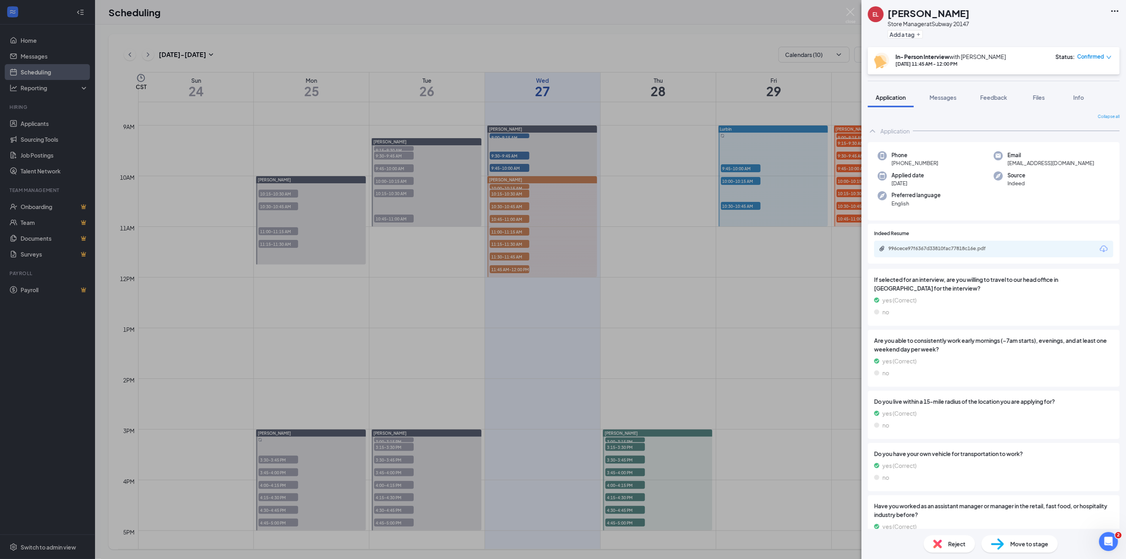
click at [1099, 247] on icon "Download" at bounding box center [1104, 249] width 10 height 10
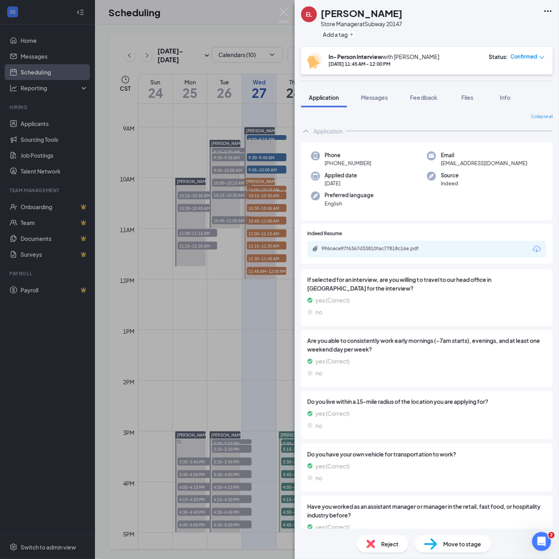
click at [278, 11] on div "EL Elijah Longtin Store Manager at Subway 20147 Add a tag In- Person Interview …" at bounding box center [279, 279] width 559 height 559
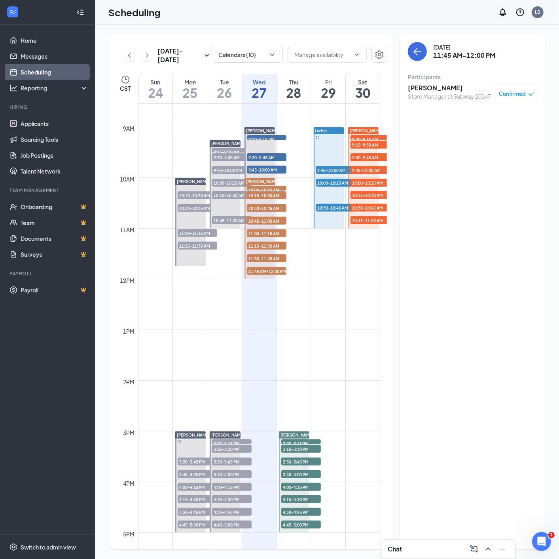
click at [262, 186] on span "10:00-10:15 AM" at bounding box center [267, 190] width 40 height 8
drag, startPoint x: 257, startPoint y: 194, endPoint x: 520, endPoint y: 181, distance: 263.2
click at [257, 194] on span "10:15-10:30 AM" at bounding box center [267, 195] width 40 height 8
click at [251, 206] on span "10:30-10:45 AM" at bounding box center [267, 208] width 40 height 8
drag, startPoint x: 257, startPoint y: 220, endPoint x: 466, endPoint y: 191, distance: 211.9
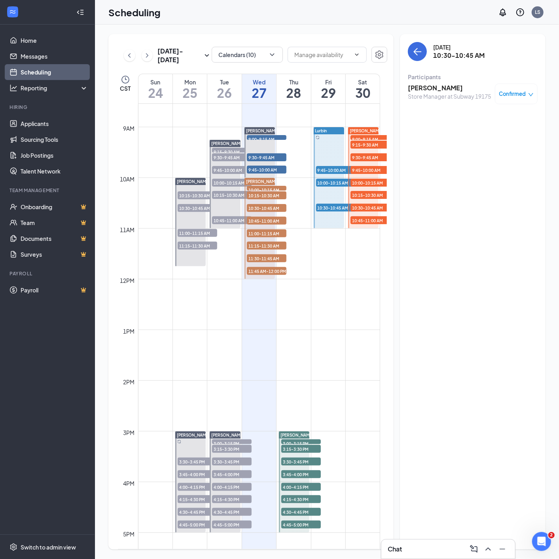
click at [257, 220] on span "10:45-11:00 AM" at bounding box center [267, 221] width 40 height 8
drag, startPoint x: 254, startPoint y: 234, endPoint x: 303, endPoint y: 219, distance: 51.6
click at [254, 234] on span "11:00-11:15 AM" at bounding box center [267, 233] width 40 height 8
click at [256, 244] on span "11:15-11:30 AM" at bounding box center [267, 245] width 40 height 8
drag, startPoint x: 260, startPoint y: 255, endPoint x: 519, endPoint y: 240, distance: 258.9
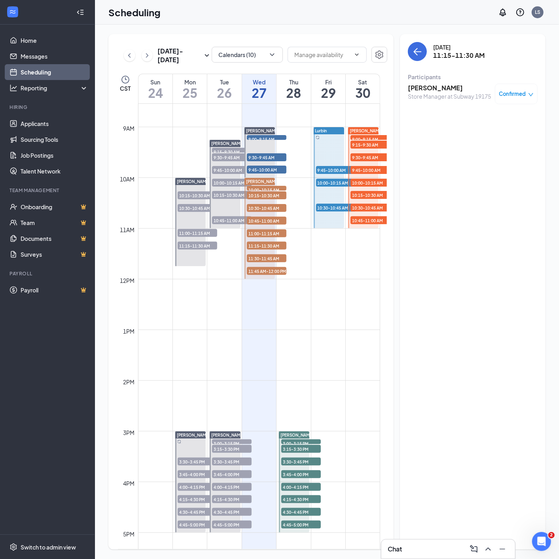
click at [260, 255] on span "11:30-11:45 AM" at bounding box center [267, 258] width 40 height 8
click at [264, 272] on span "11:45 AM-12:00 PM" at bounding box center [267, 271] width 40 height 8
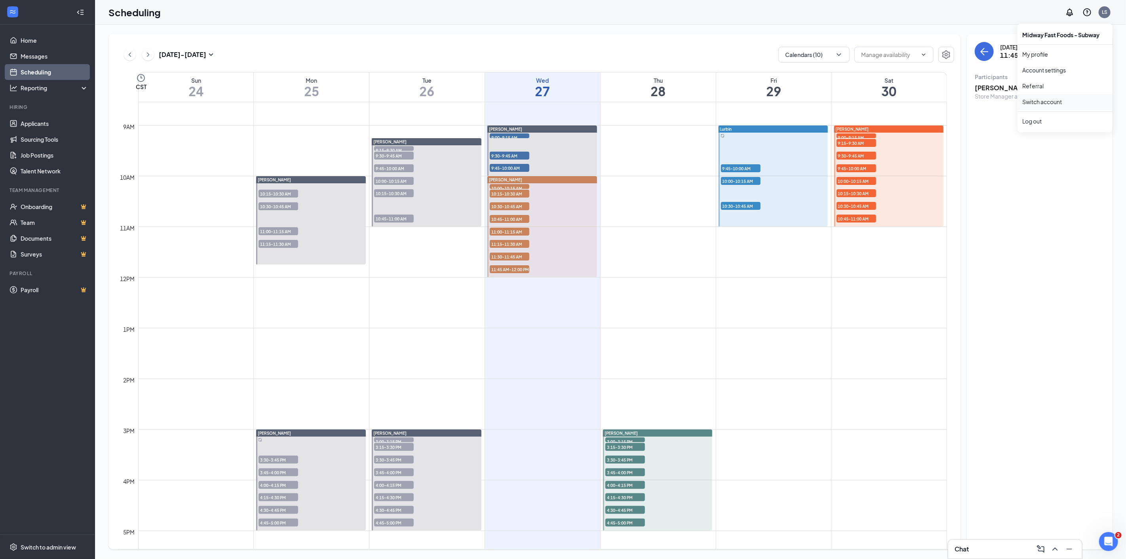
click at [1045, 102] on link "Switch account" at bounding box center [1042, 101] width 40 height 7
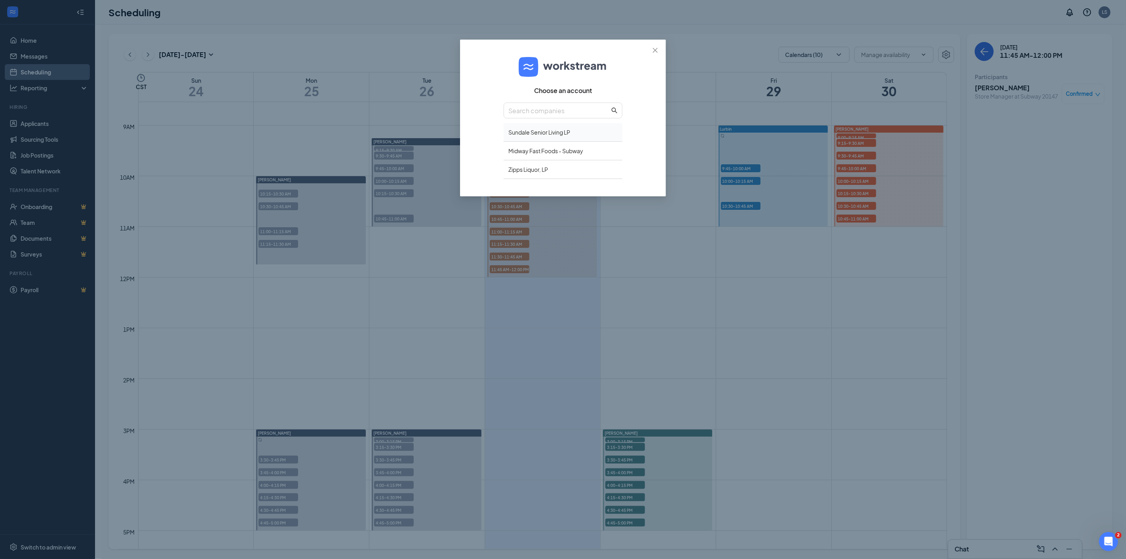
click at [553, 135] on div "Sundale Senior Living LP" at bounding box center [563, 132] width 119 height 19
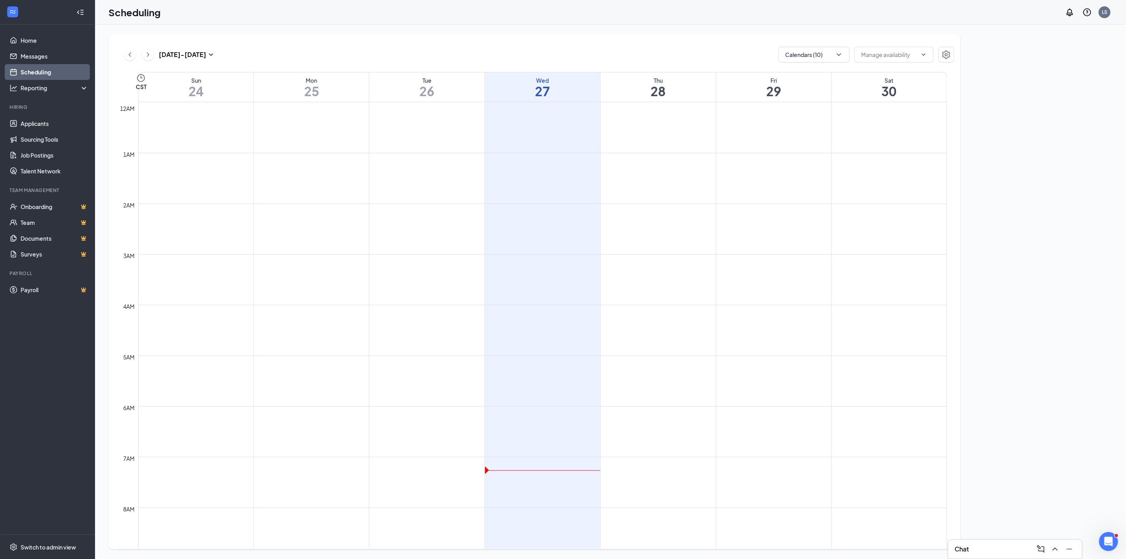
scroll to position [389, 0]
